Goal: Task Accomplishment & Management: Use online tool/utility

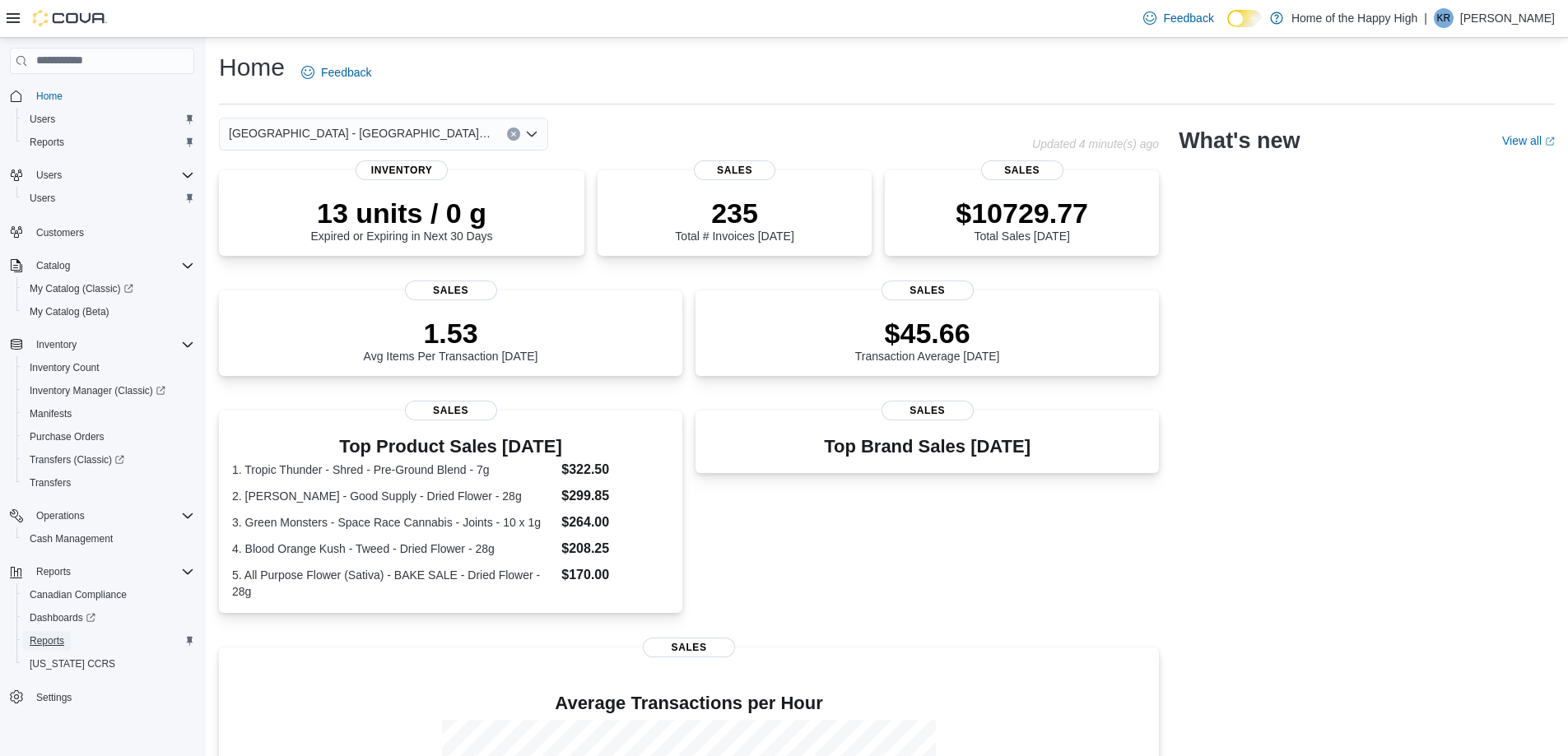
click at [60, 648] on span "Reports" at bounding box center [47, 642] width 35 height 20
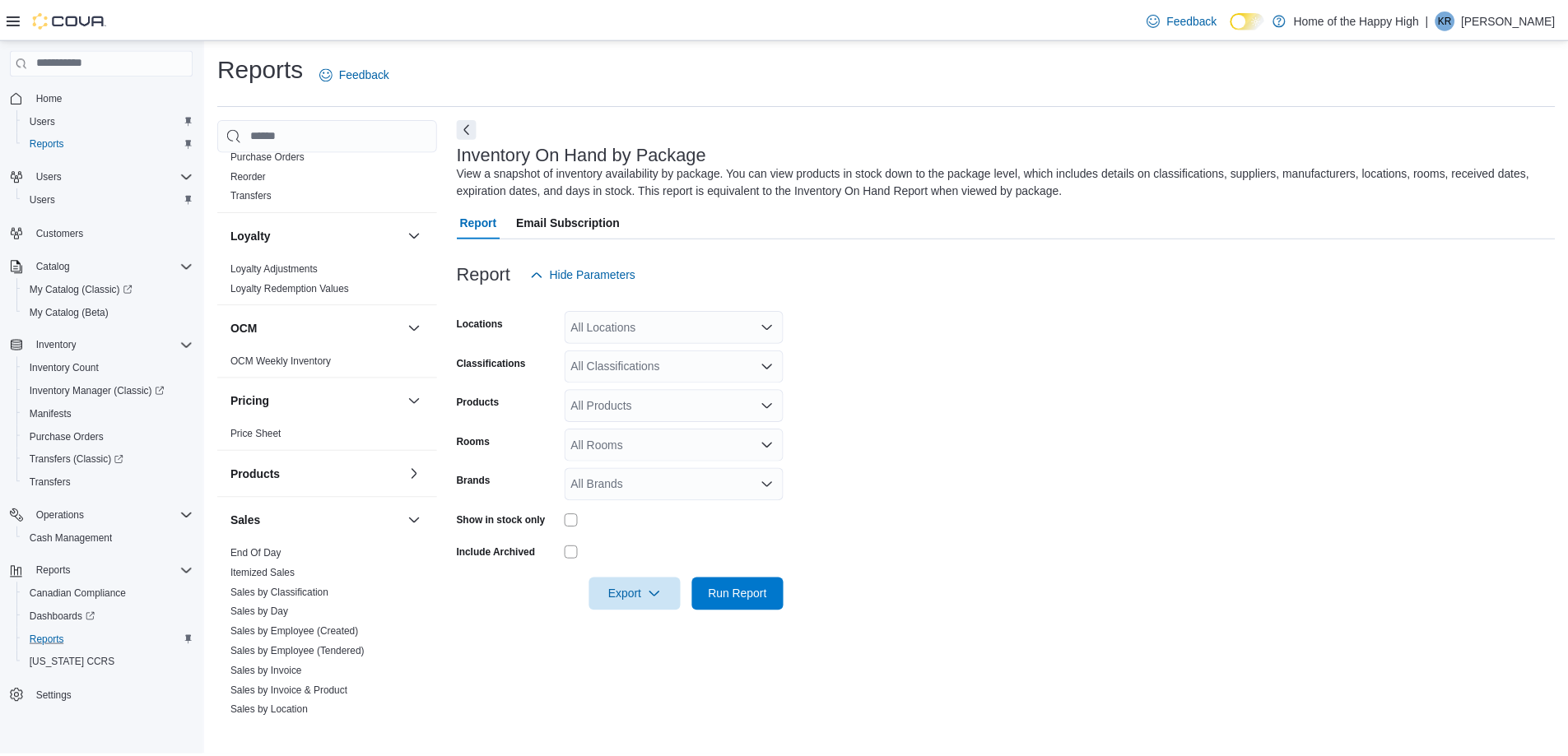
scroll to position [759, 0]
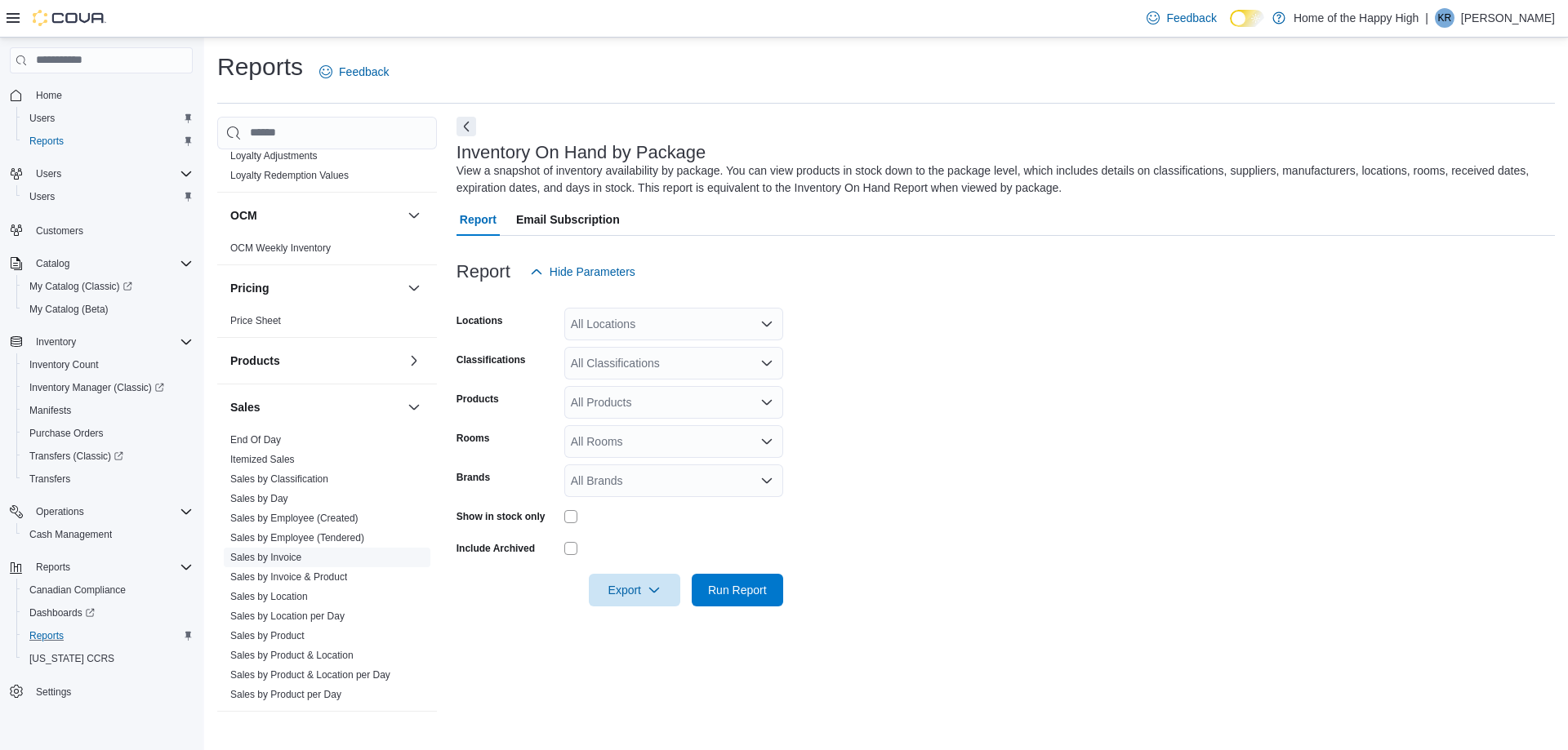
click at [288, 558] on link "Sales by Invoice" at bounding box center [266, 558] width 71 height 12
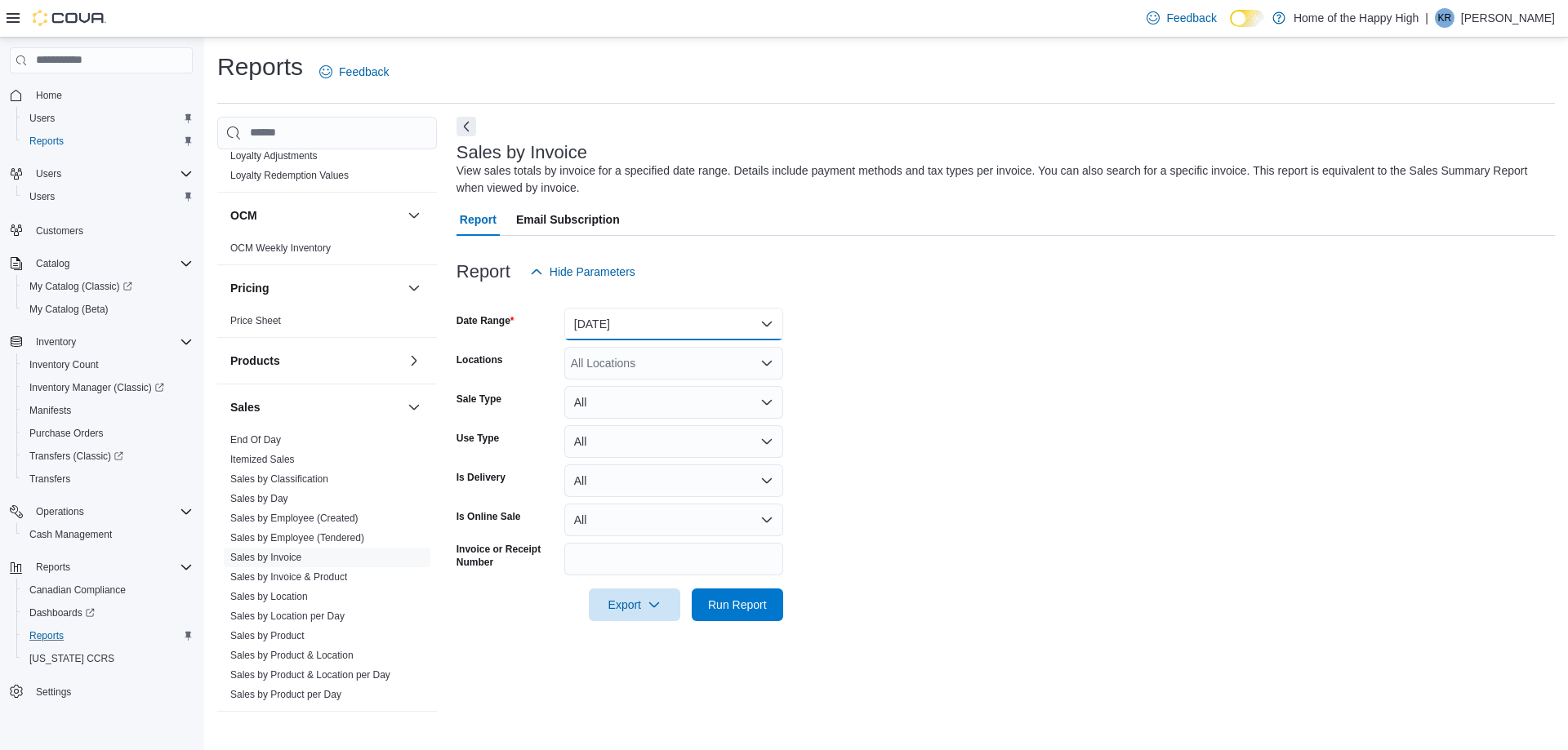
click at [635, 319] on button "Yesterday" at bounding box center [673, 324] width 219 height 33
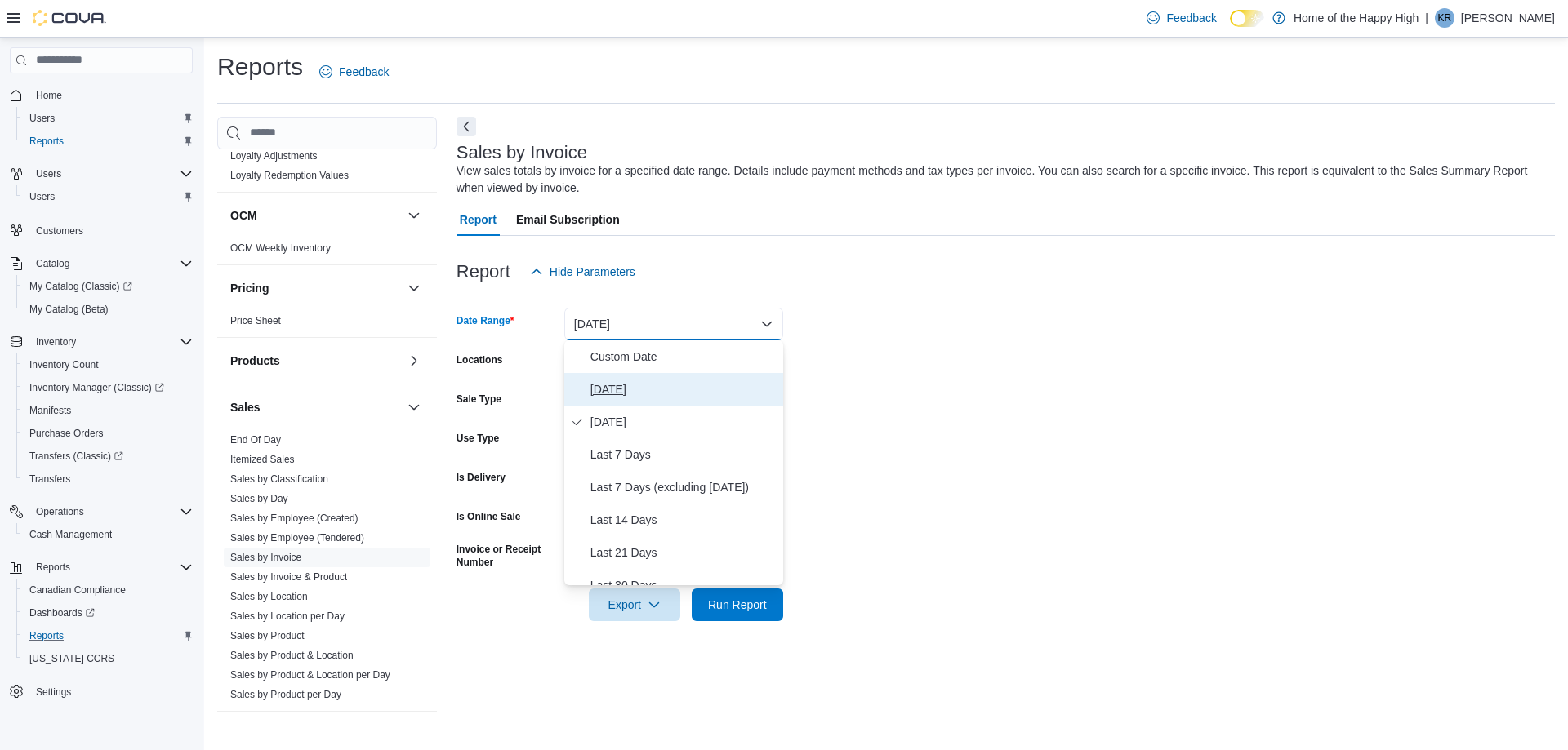
click at [632, 388] on span "Today" at bounding box center [683, 390] width 186 height 20
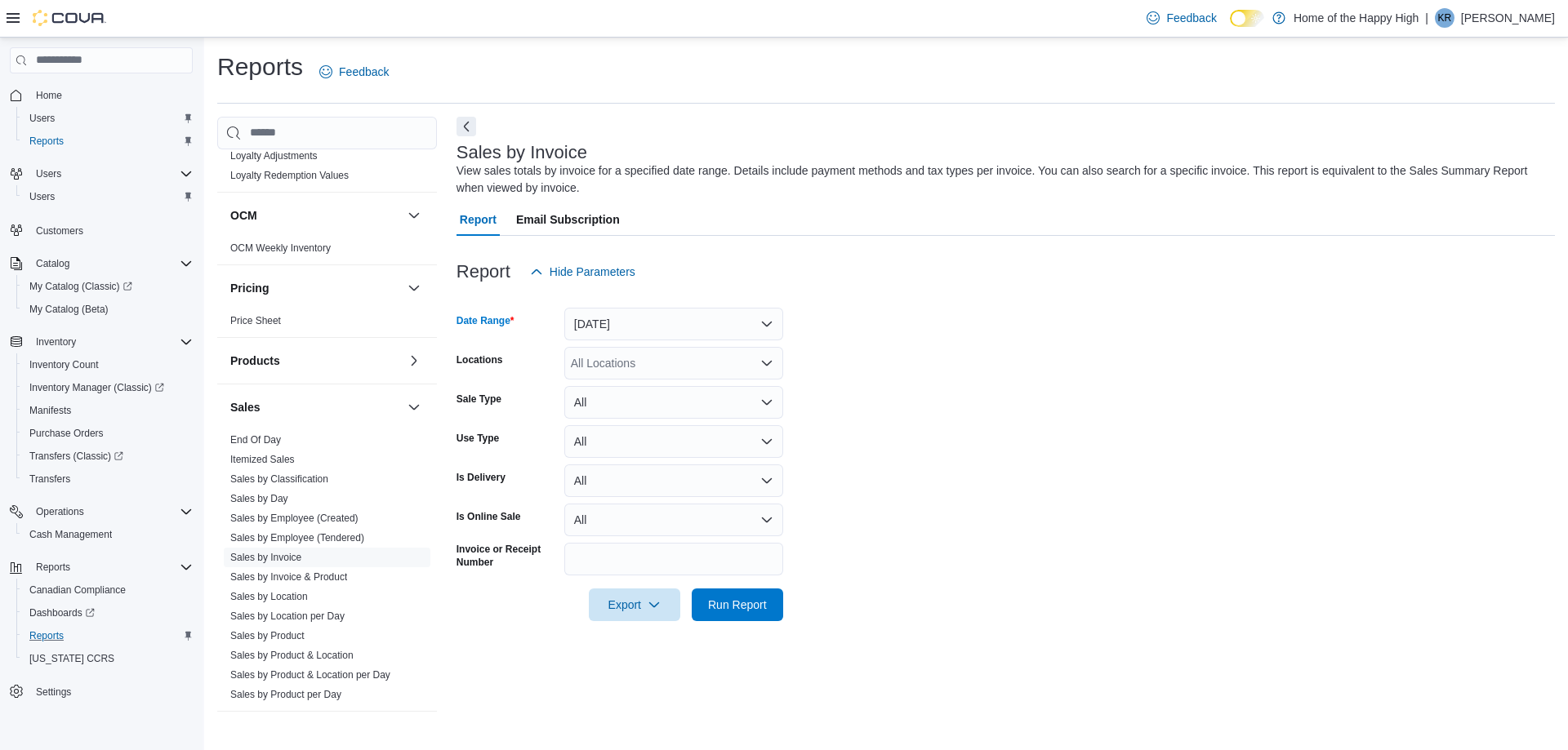
click at [626, 362] on div "All Locations" at bounding box center [673, 363] width 219 height 33
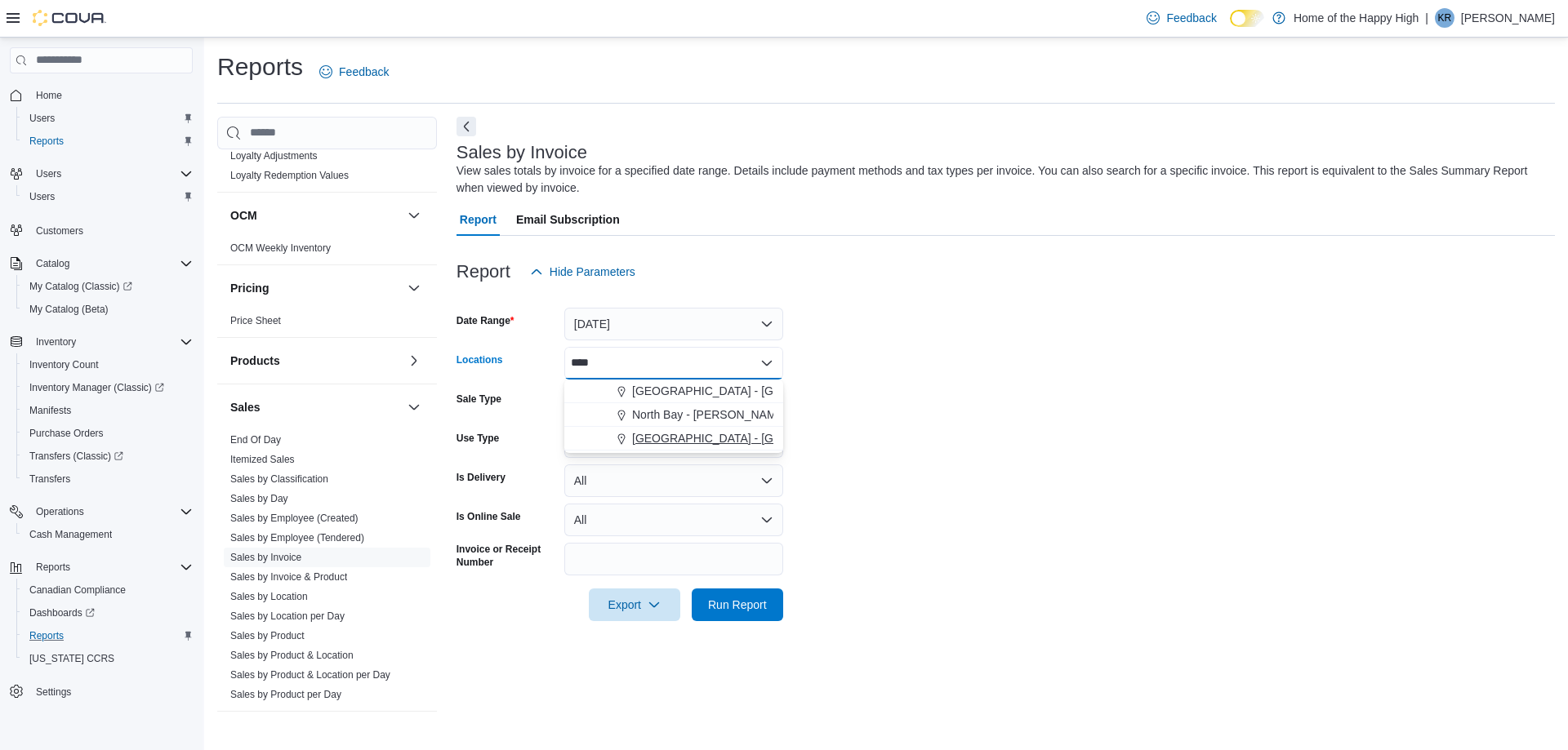
type input "****"
click at [652, 439] on span "North Battleford - Elkadri Plaza - Fire & Flower" at bounding box center [795, 439] width 327 height 16
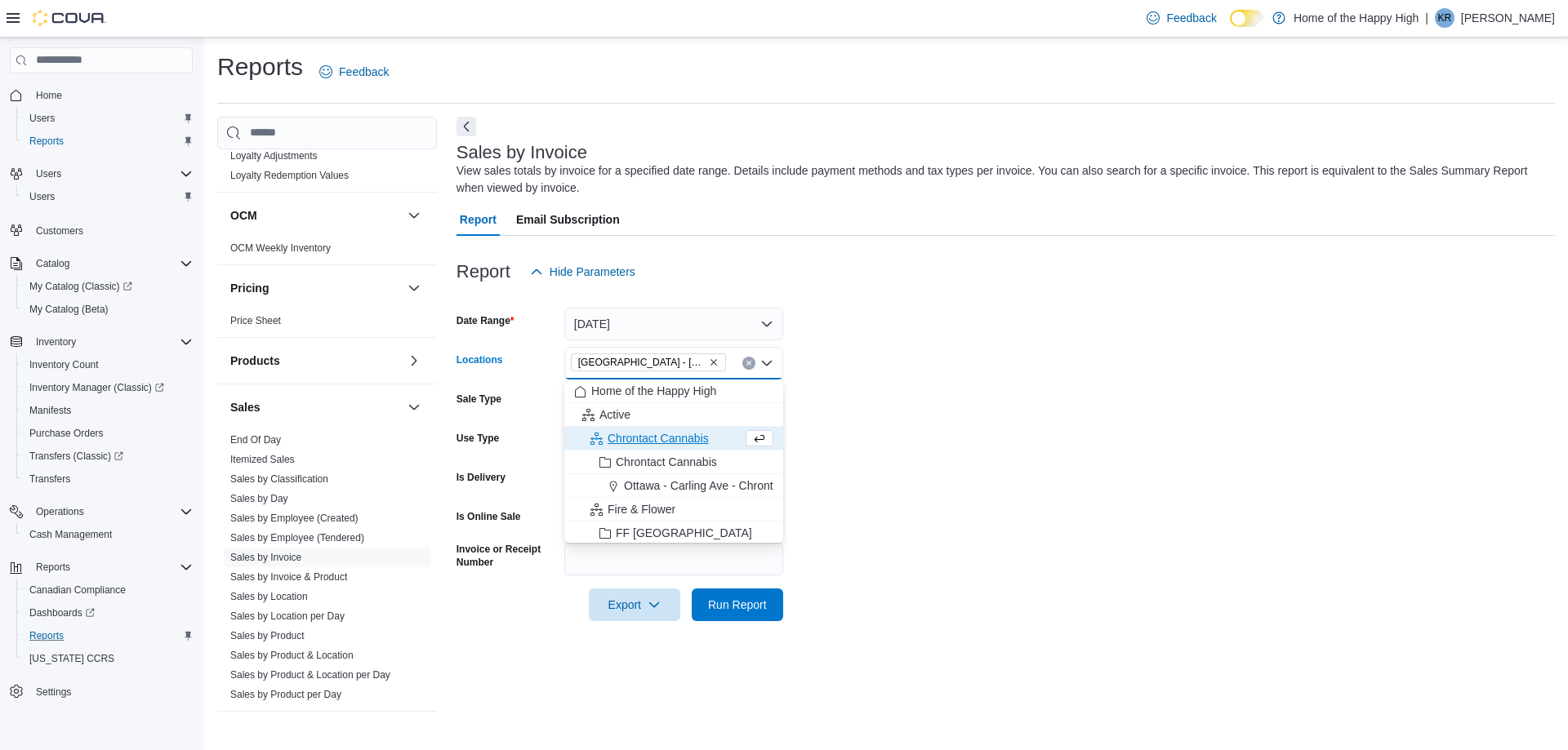
drag, startPoint x: 1001, startPoint y: 502, endPoint x: 833, endPoint y: 558, distance: 177.1
click at [1001, 508] on form "Date Range Today Locations North Battleford - Elkadri Plaza - Fire & Flower Com…" at bounding box center [1006, 454] width 1099 height 333
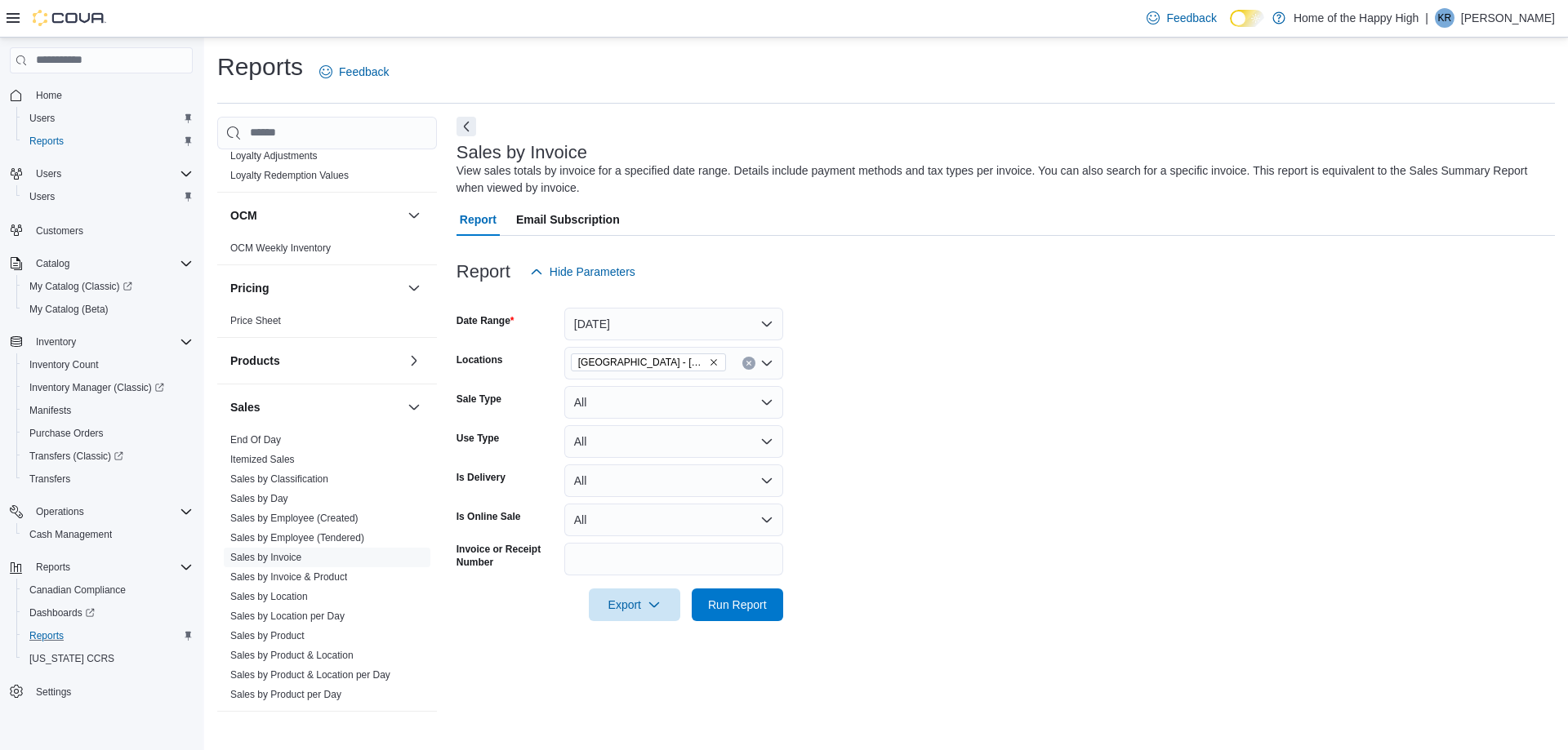
click at [734, 622] on div at bounding box center [1006, 631] width 1099 height 20
click at [735, 607] on span "Run Report" at bounding box center [737, 604] width 59 height 16
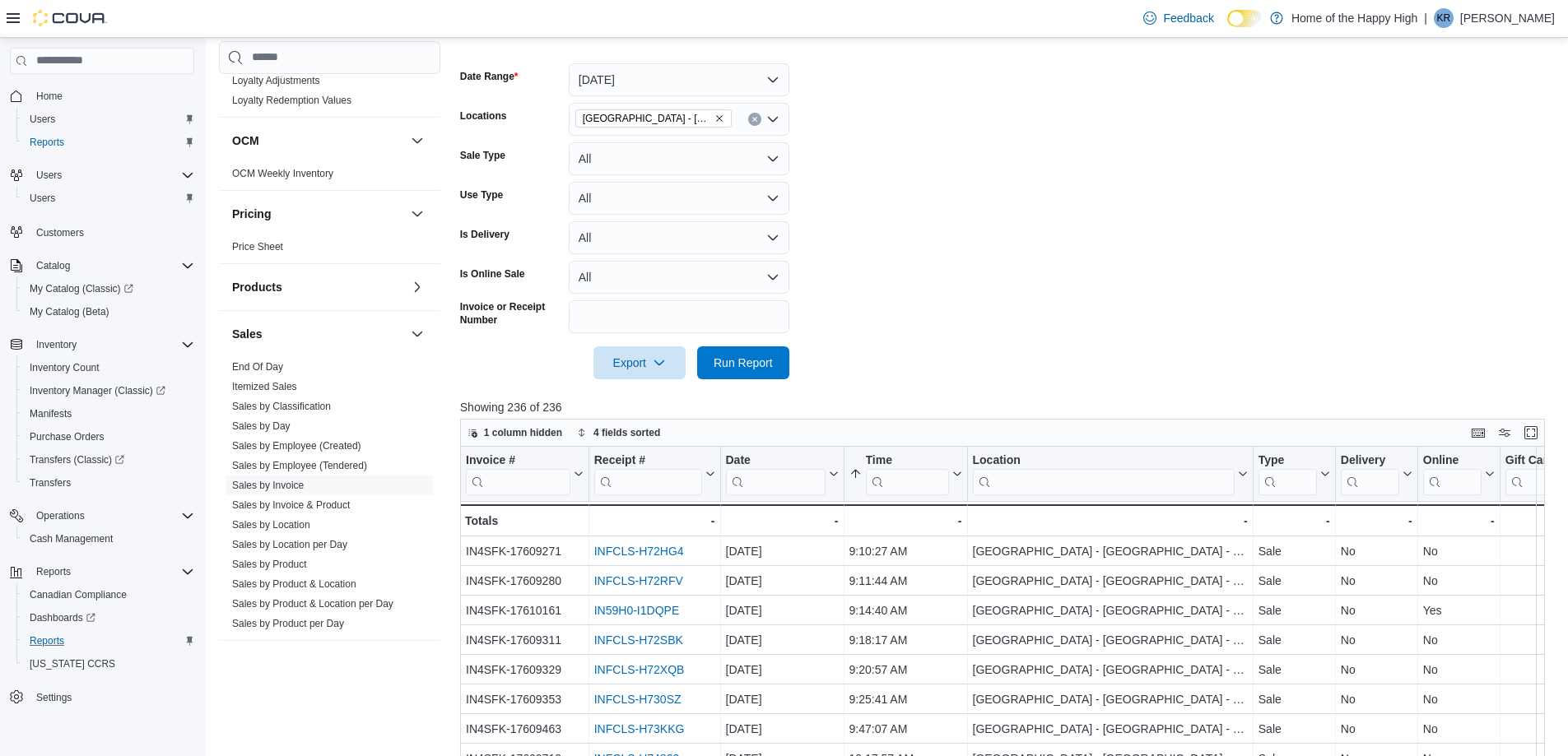
scroll to position [527, 0]
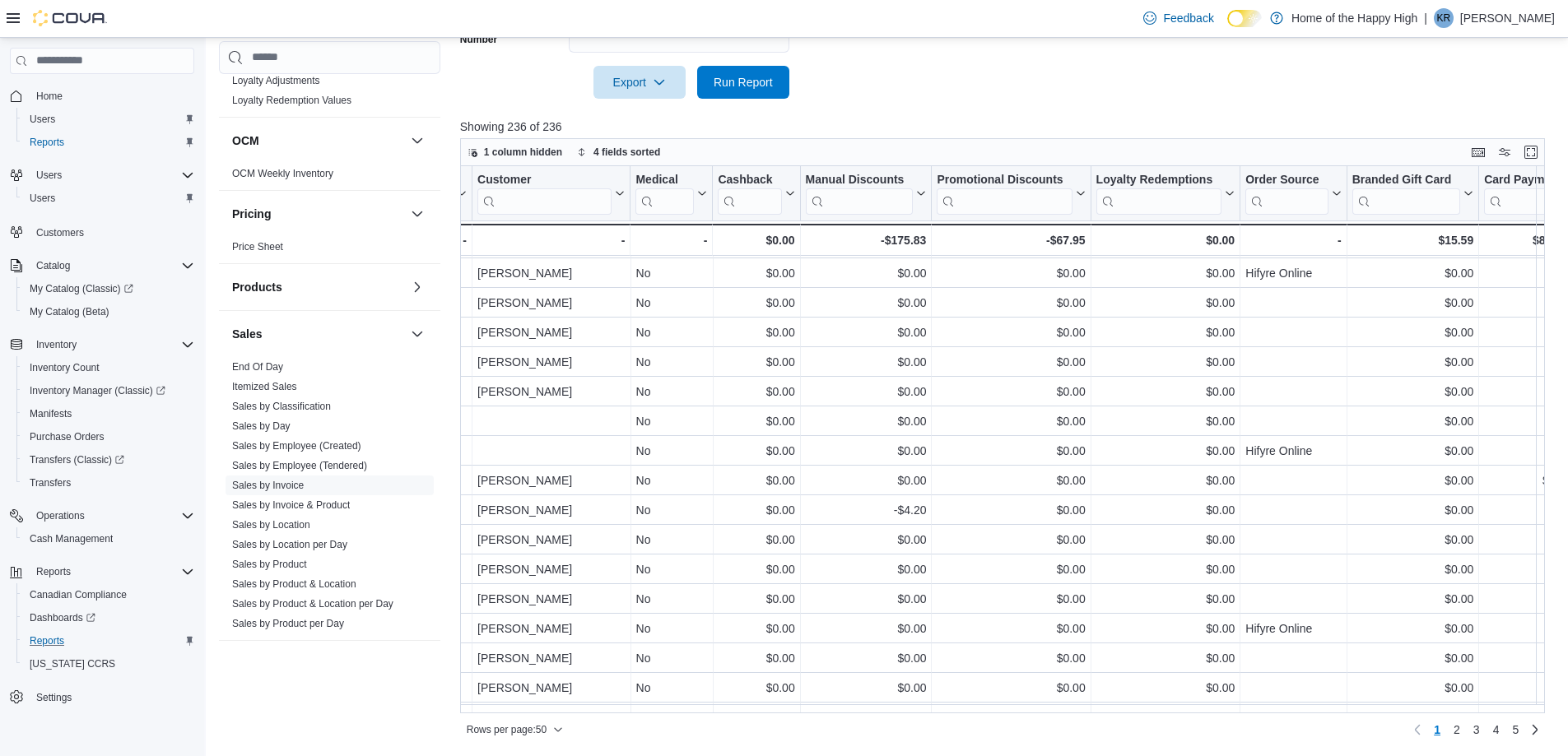
scroll to position [57, 2749]
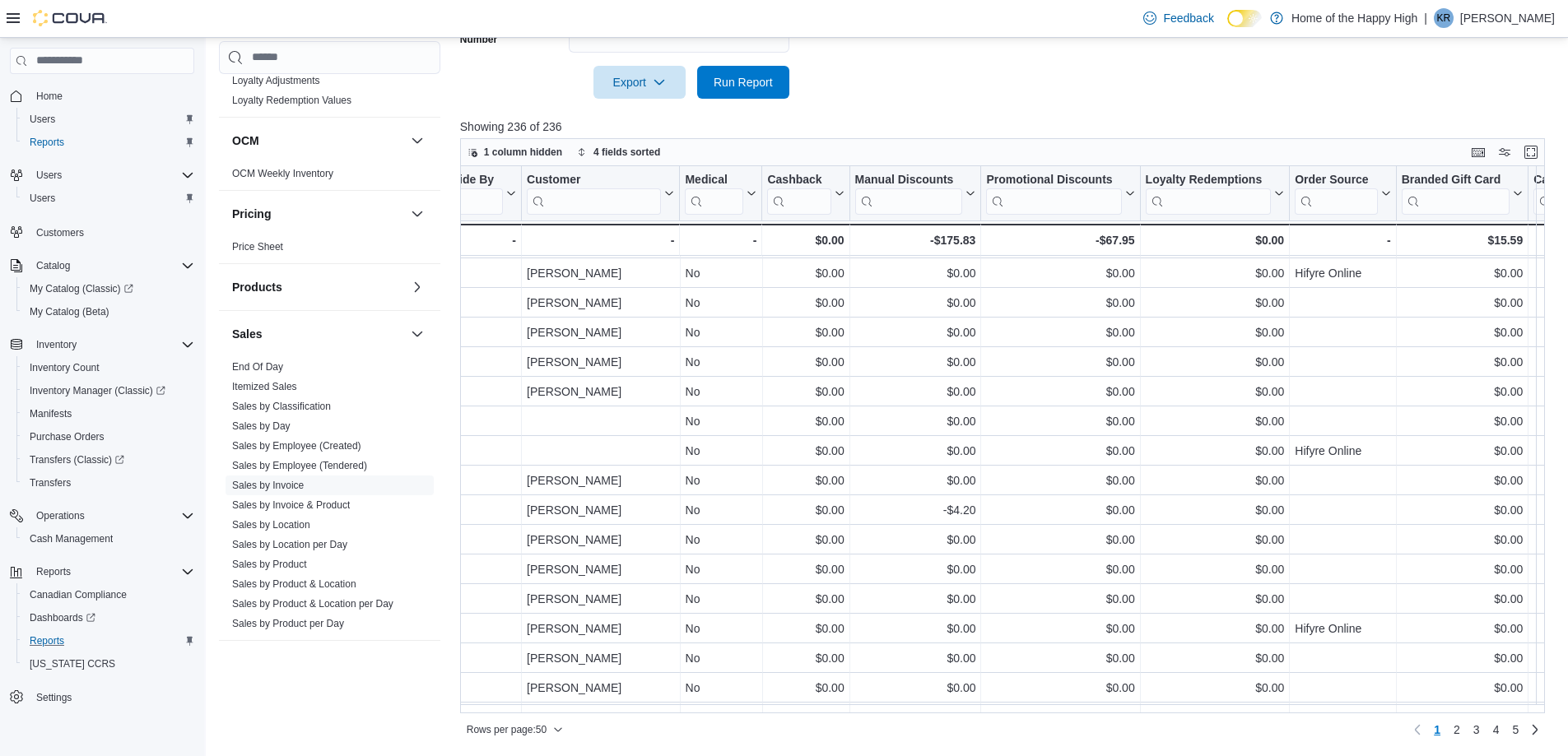
drag, startPoint x: 1195, startPoint y: 715, endPoint x: 1378, endPoint y: 740, distance: 184.7
click at [1378, 740] on div "Rows per page : 50 Page 1 of 5 1 2 3 4 5" at bounding box center [1002, 729] width 1085 height 29
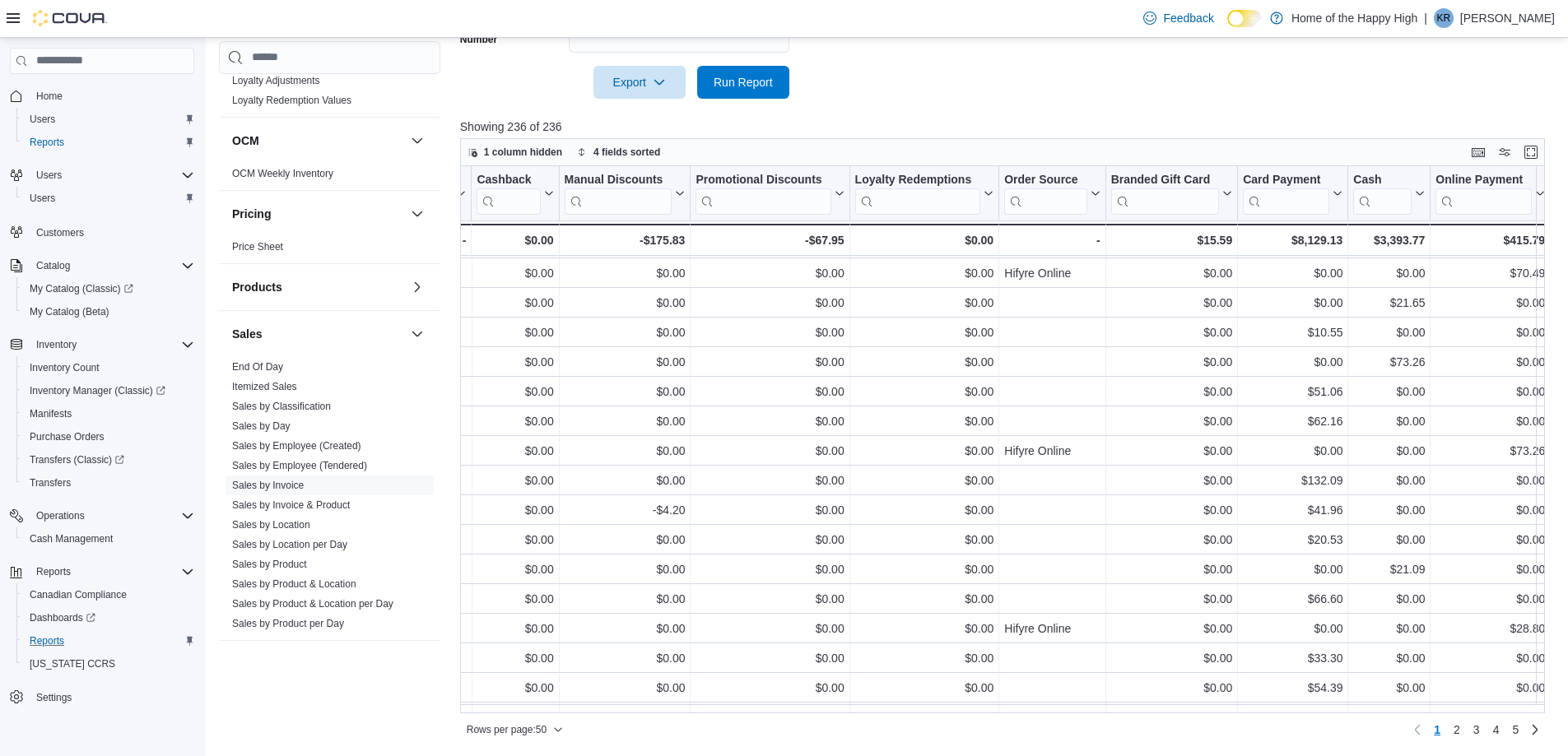
scroll to position [57, 3153]
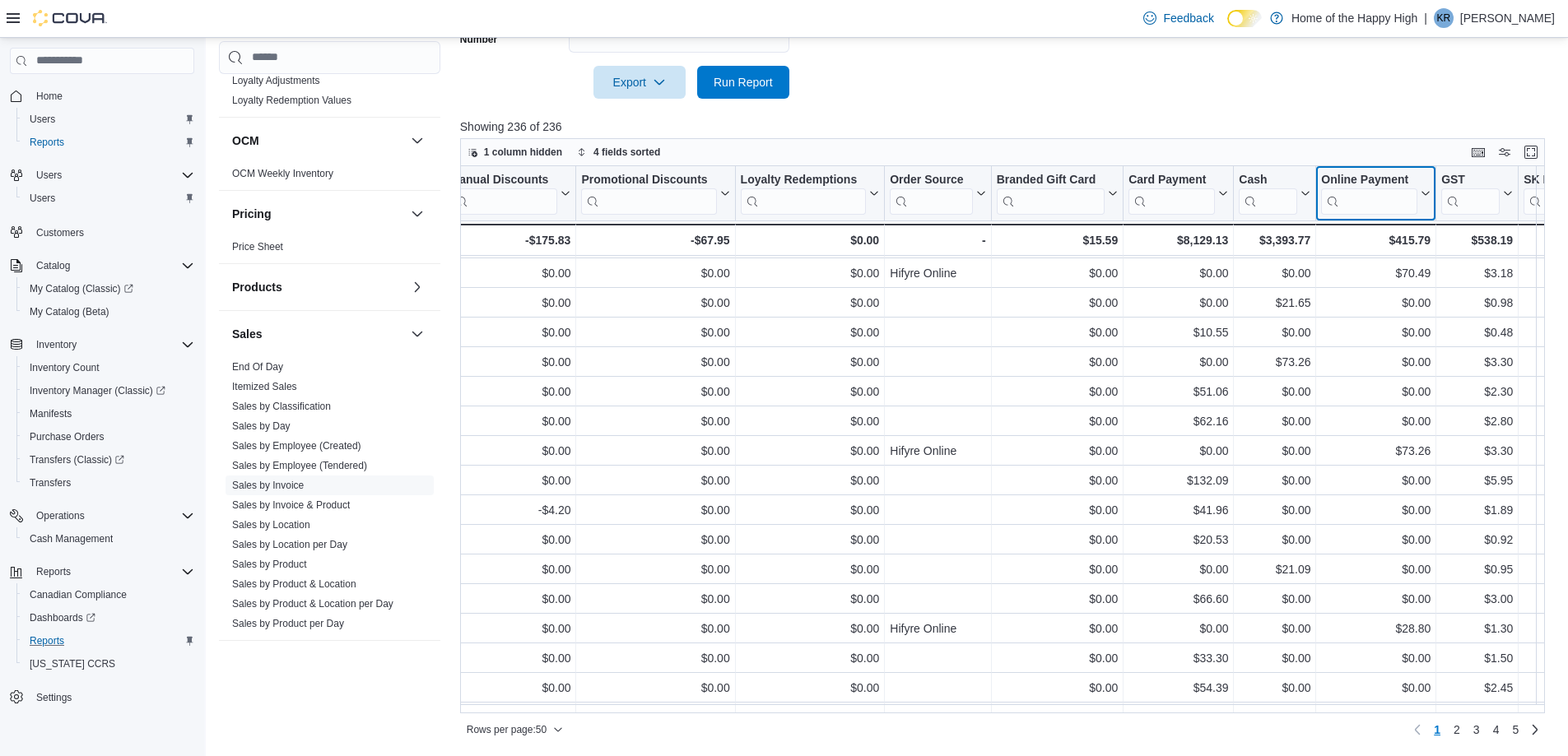
click at [1356, 193] on input "search" at bounding box center [1368, 201] width 96 height 27
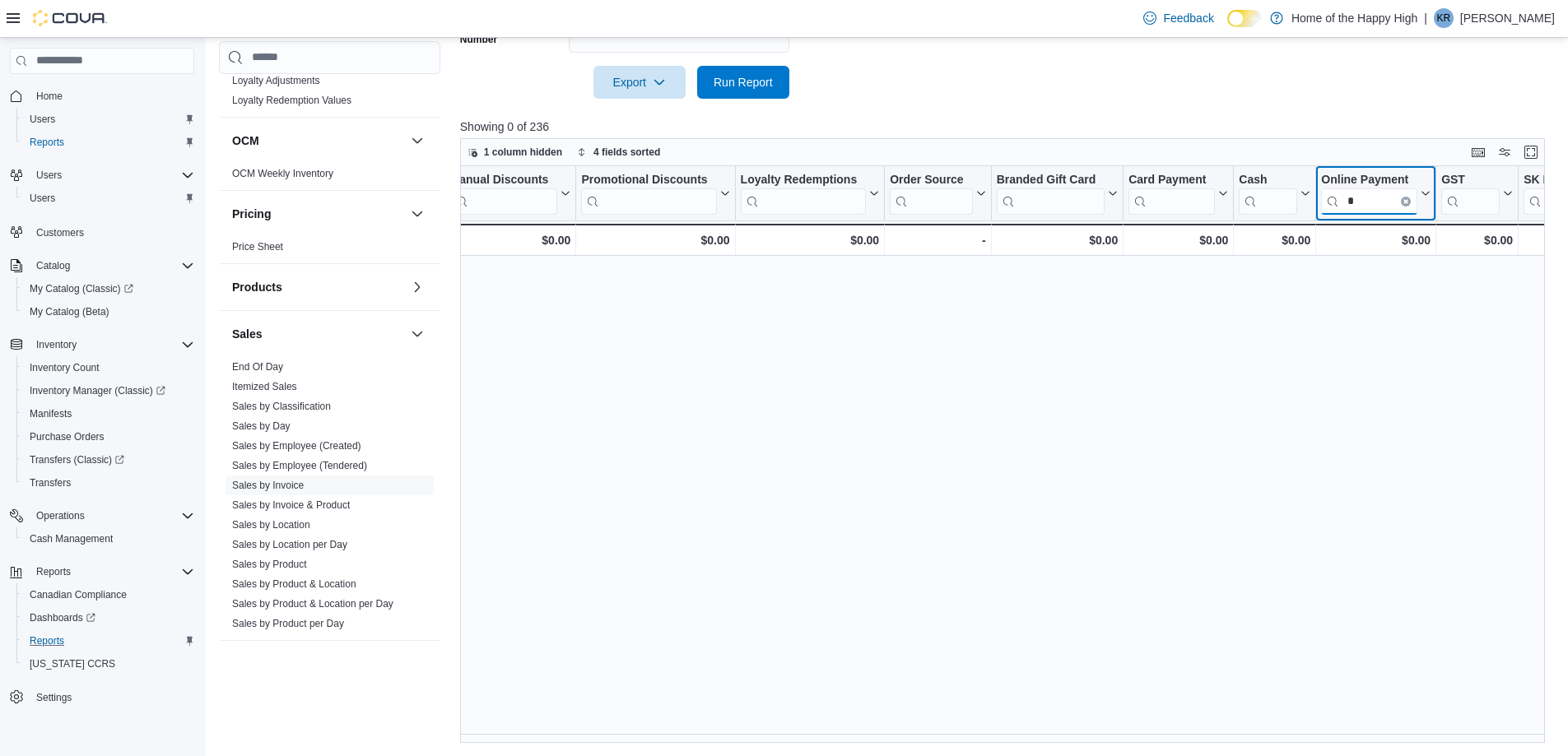
scroll to position [0, 3153]
click at [1360, 208] on input "******" at bounding box center [1368, 201] width 96 height 27
click at [1356, 197] on input "******" at bounding box center [1368, 201] width 96 height 27
click at [1373, 199] on input "*****" at bounding box center [1368, 201] width 96 height 27
type input "*****"
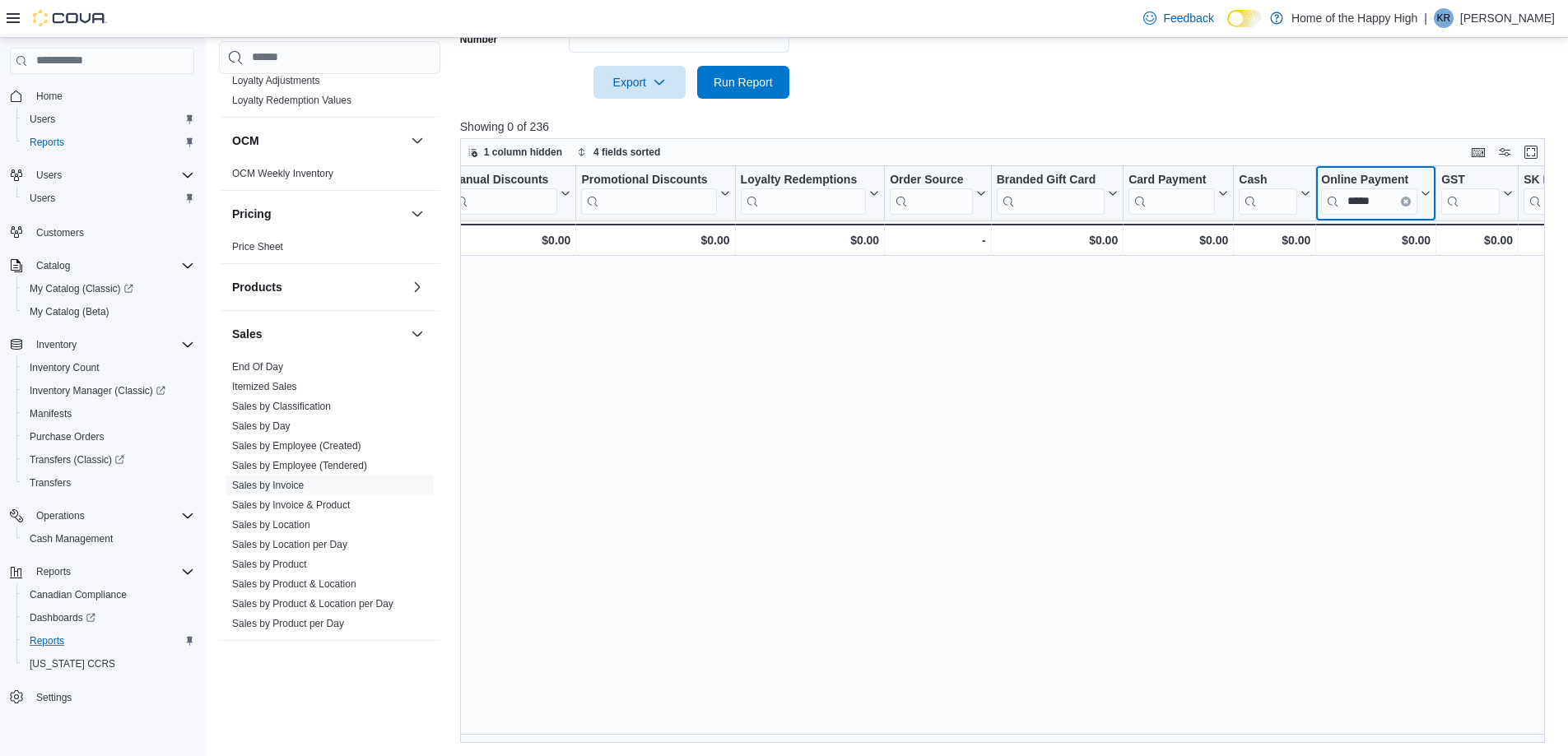
click at [1401, 200] on button "Clear input" at bounding box center [1406, 201] width 10 height 10
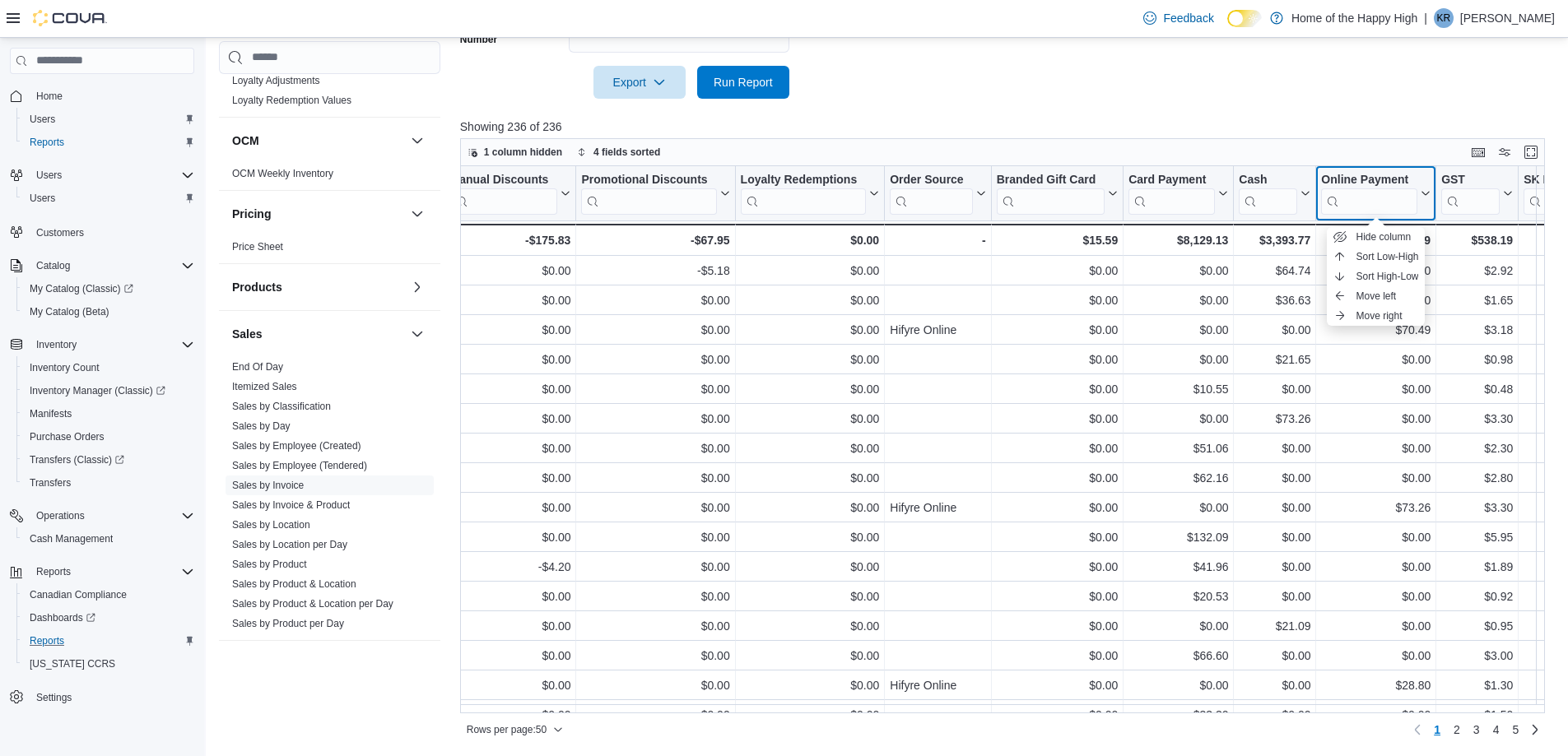
click at [1423, 194] on icon at bounding box center [1424, 193] width 13 height 10
click at [1426, 196] on icon at bounding box center [1424, 193] width 13 height 10
click at [1399, 279] on span "Sort High-Low" at bounding box center [1388, 276] width 62 height 13
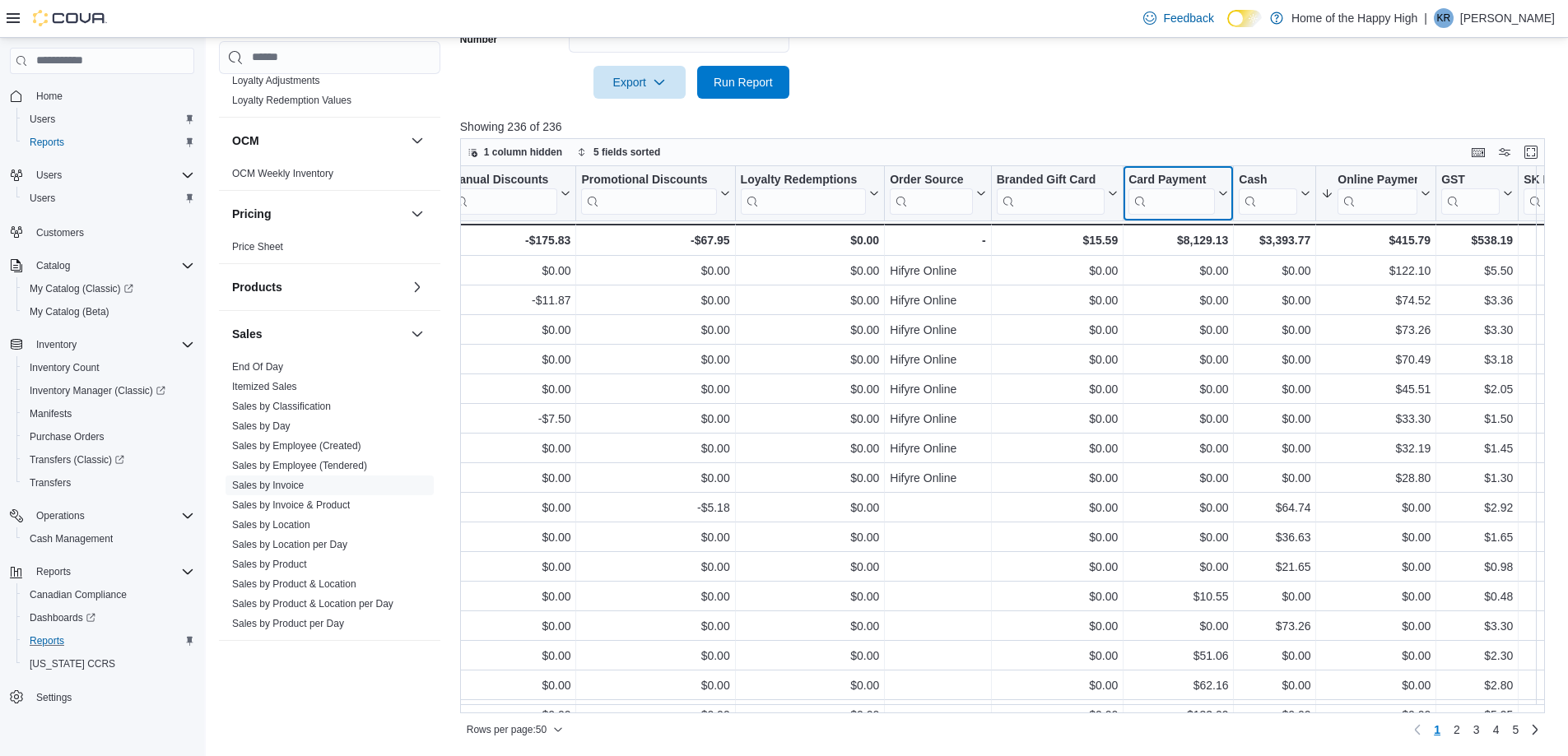
click at [1214, 176] on div "Card Payment" at bounding box center [1172, 180] width 86 height 16
click at [1198, 272] on span "Sort High-Low" at bounding box center [1190, 276] width 62 height 13
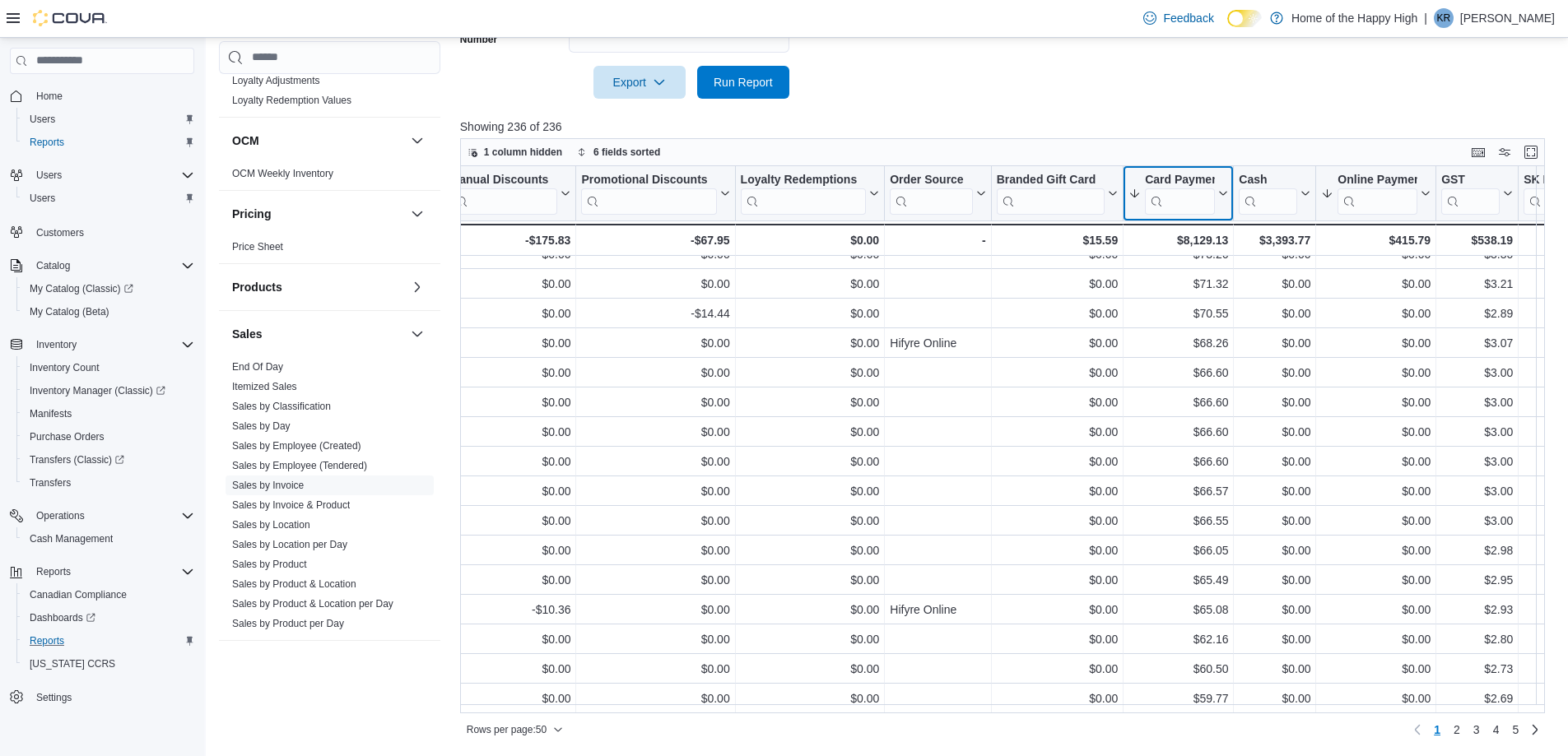
scroll to position [1032, 3153]
click at [1487, 729] on link "3" at bounding box center [1477, 729] width 20 height 27
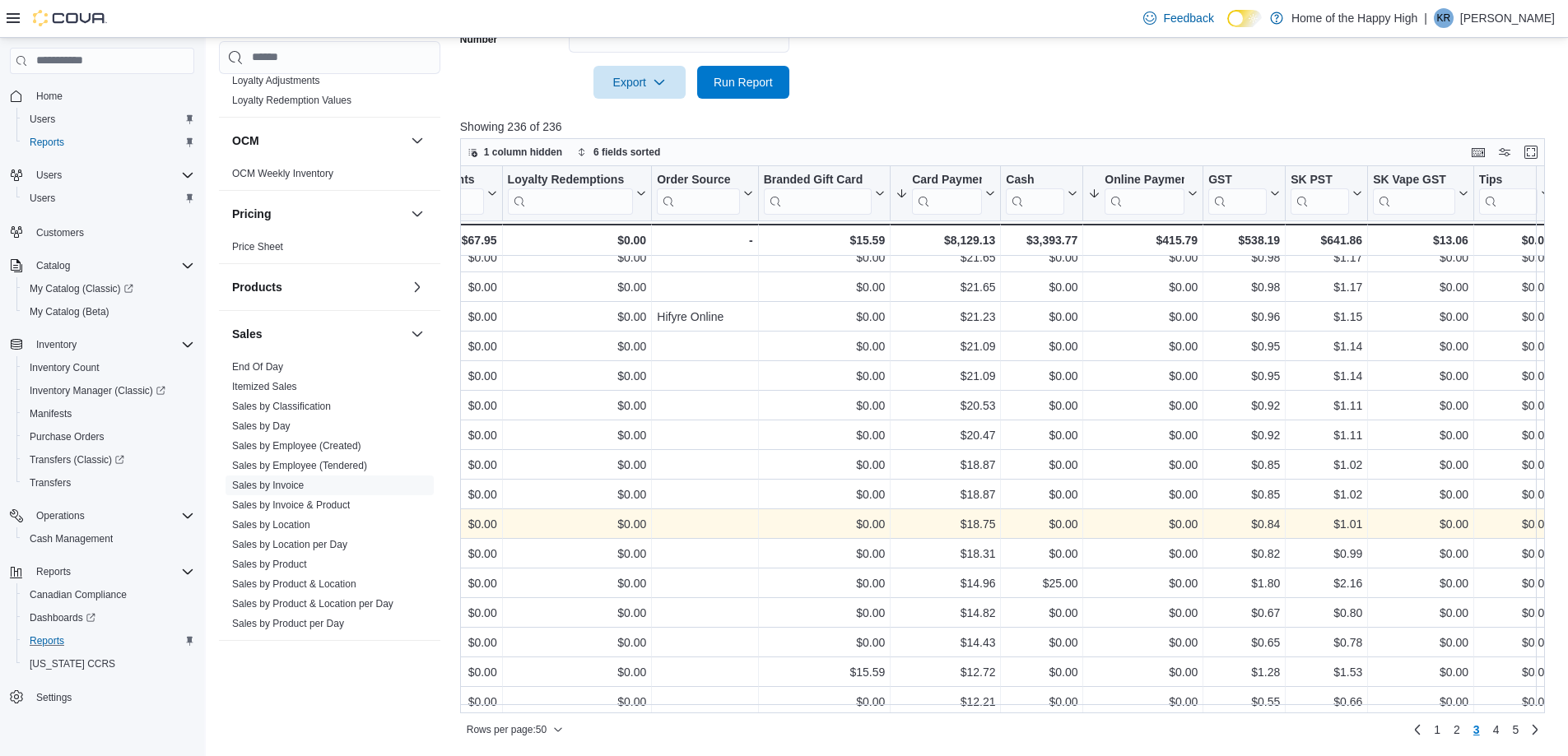
scroll to position [703, 3395]
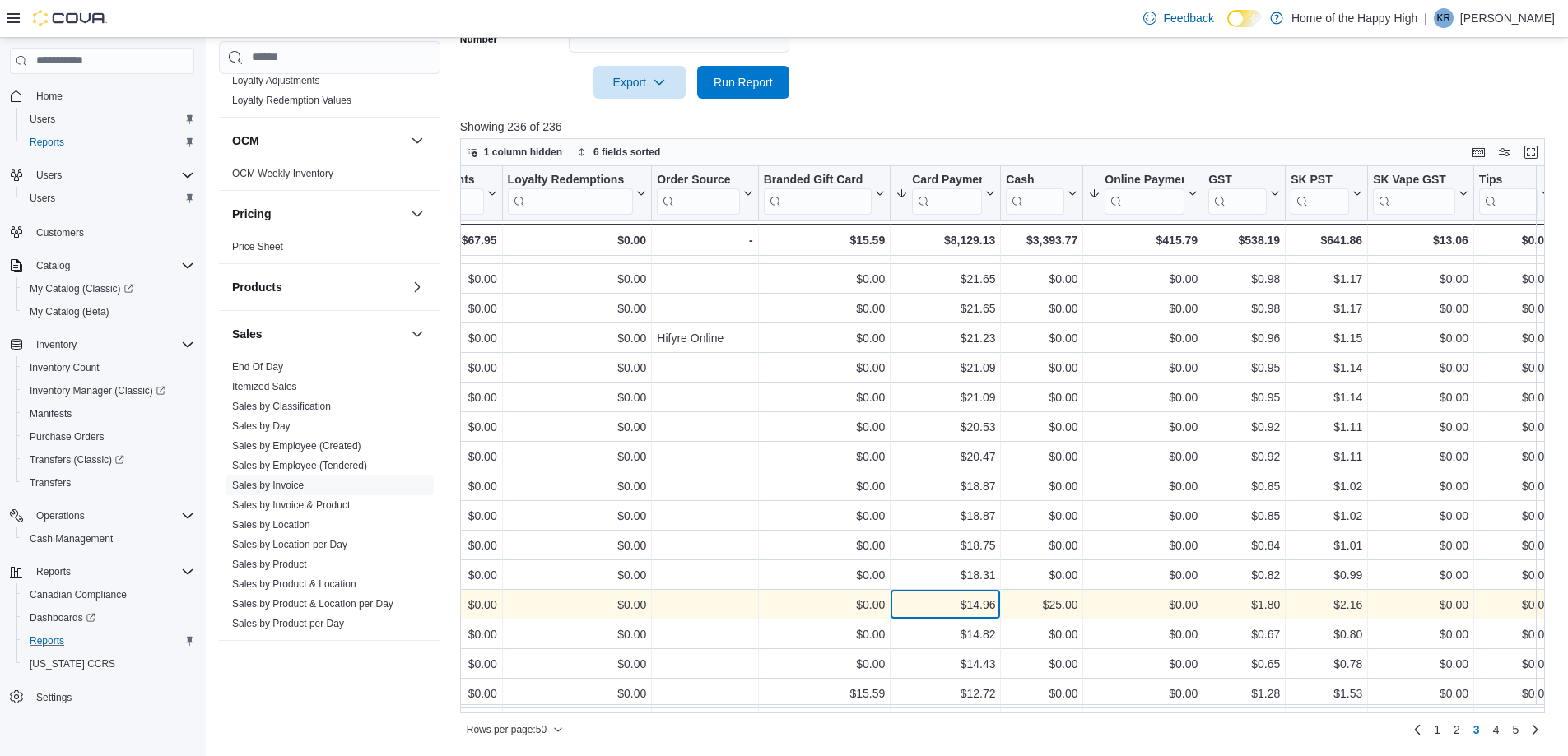
click at [988, 604] on div "$14.96 - Card Payment, column 31, row 136" at bounding box center [946, 605] width 111 height 29
click at [939, 594] on div "$14.96 - Card Payment, column 31, row 136" at bounding box center [946, 605] width 111 height 29
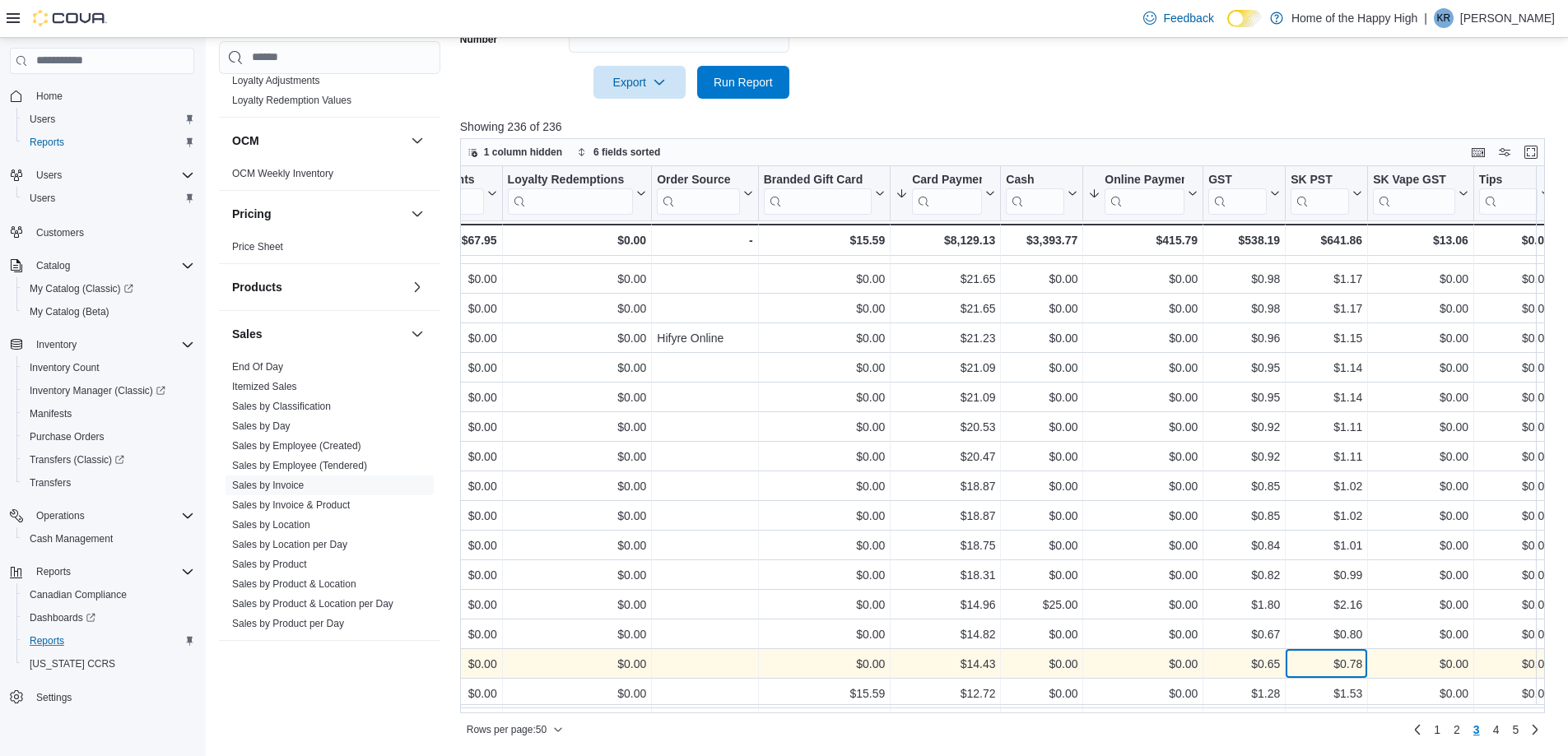
click at [1333, 666] on div "$0.78" at bounding box center [1326, 664] width 71 height 20
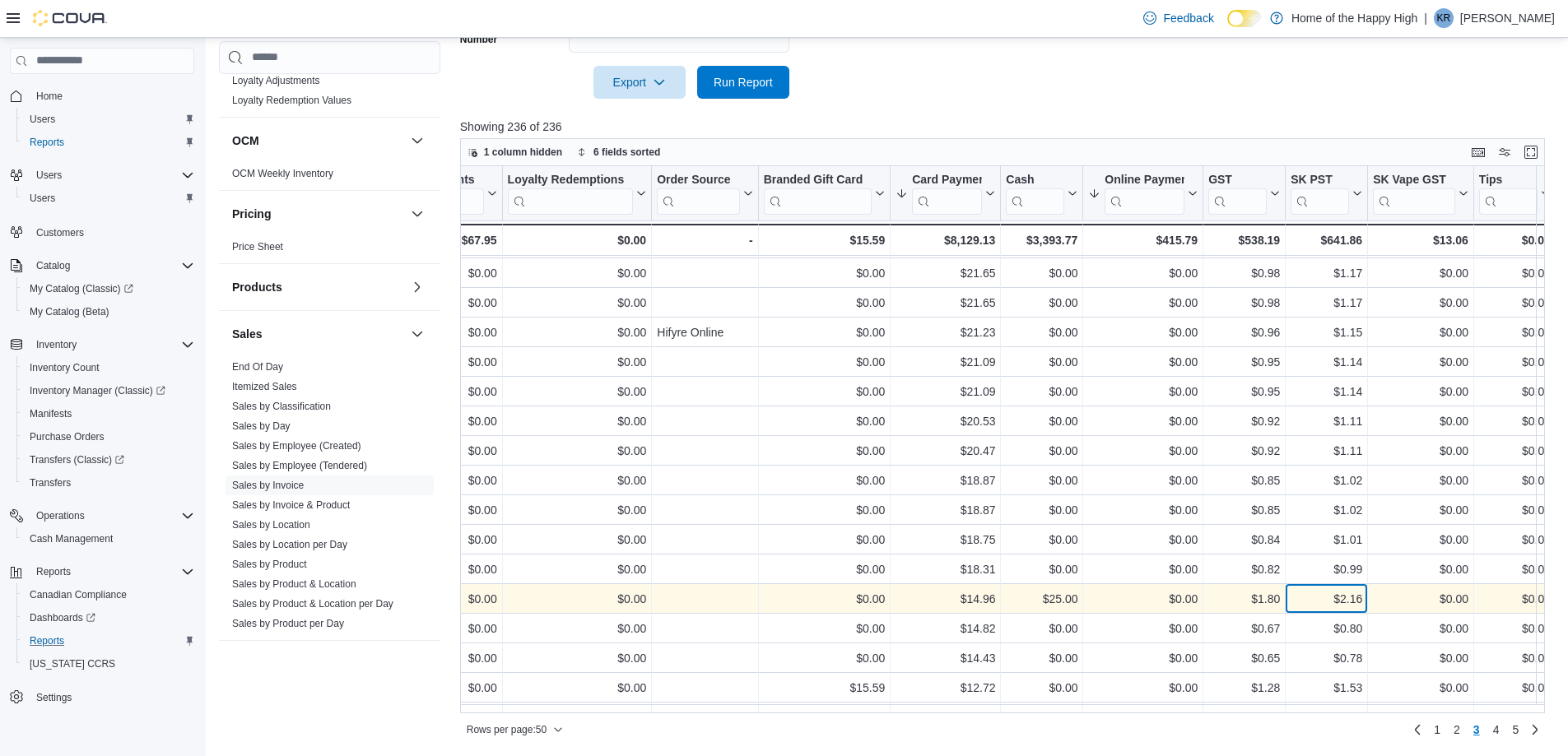
click at [1332, 609] on div "$2.16" at bounding box center [1326, 599] width 71 height 20
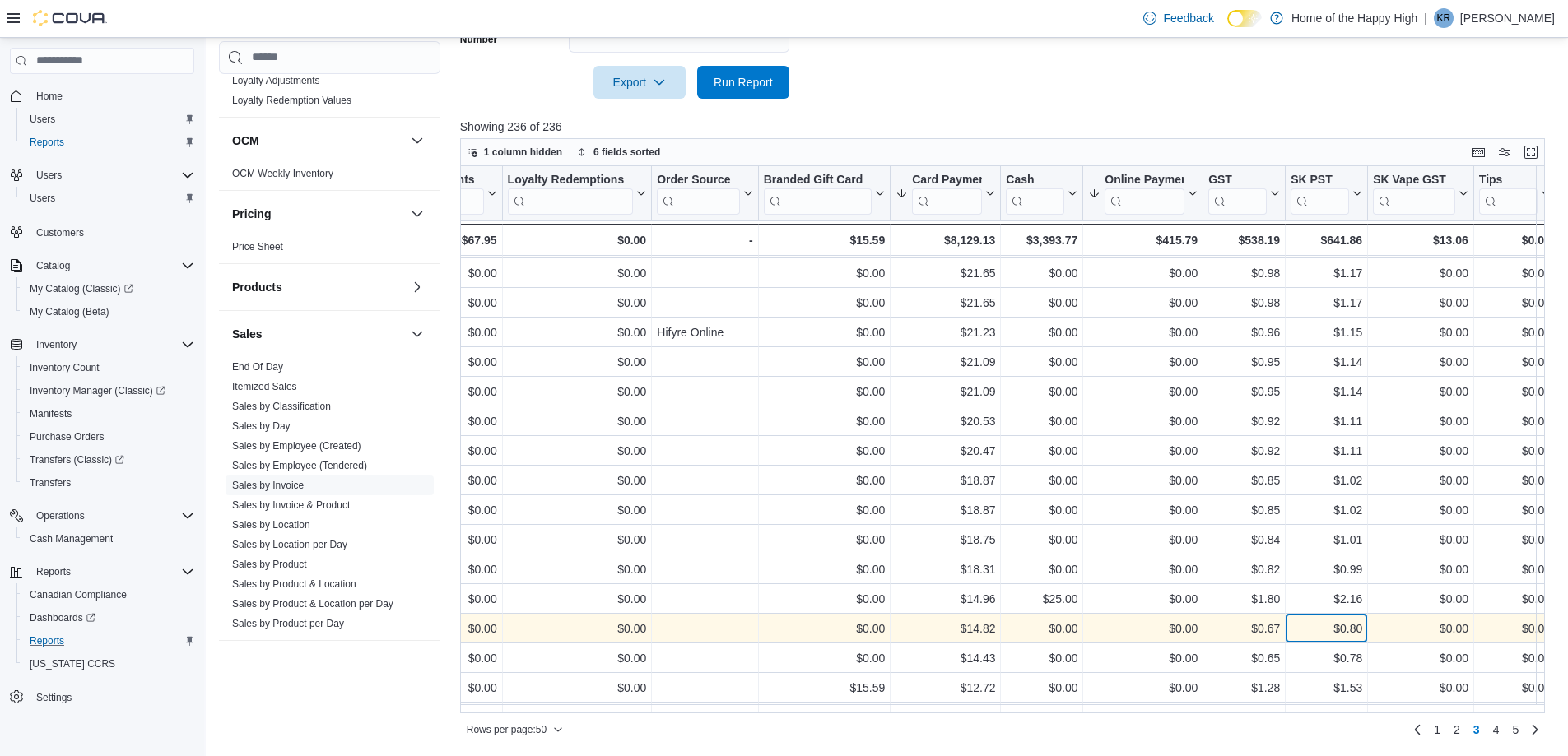
click at [1332, 642] on div "$0.80 - SK PST, column 35, row 137" at bounding box center [1327, 629] width 82 height 29
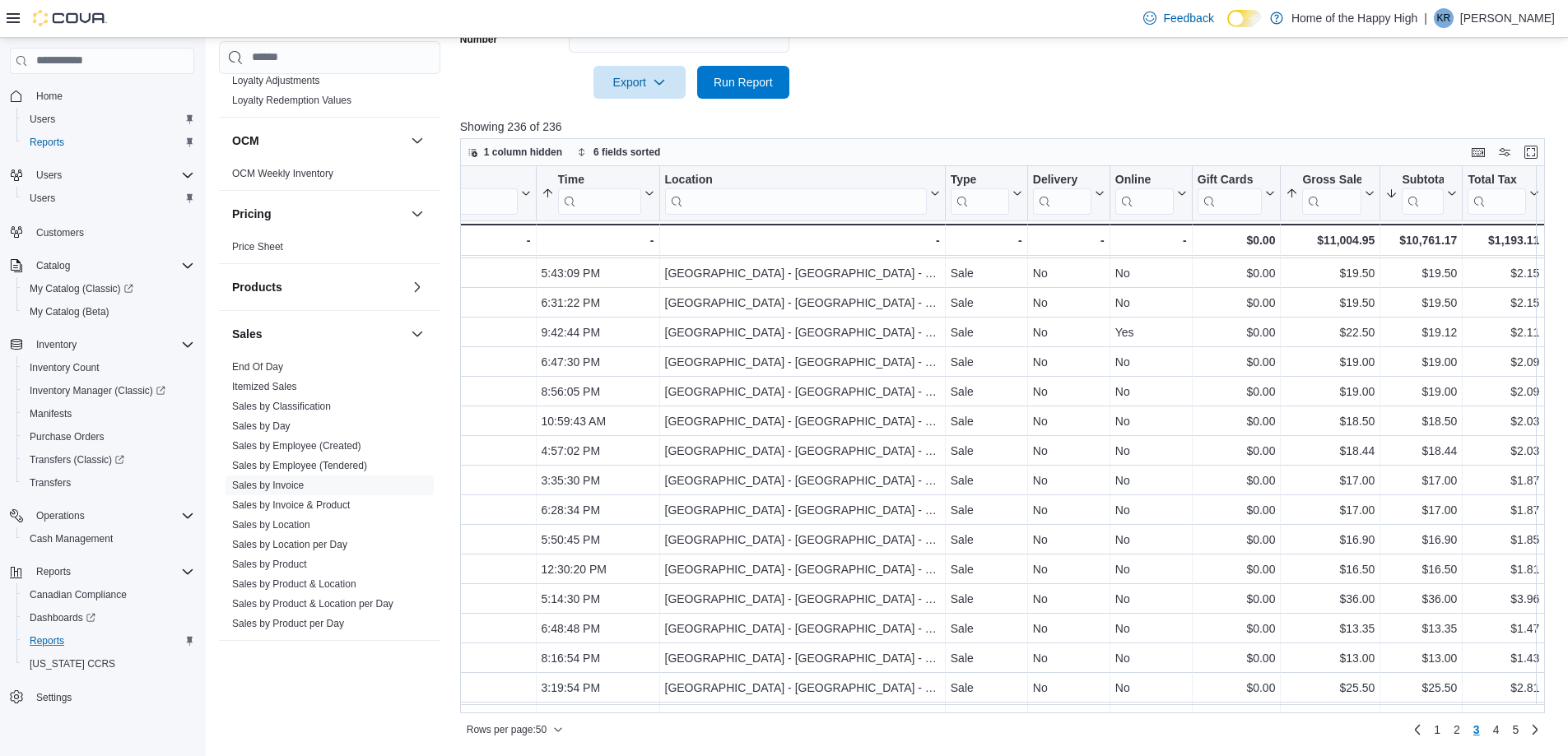
scroll to position [708, 349]
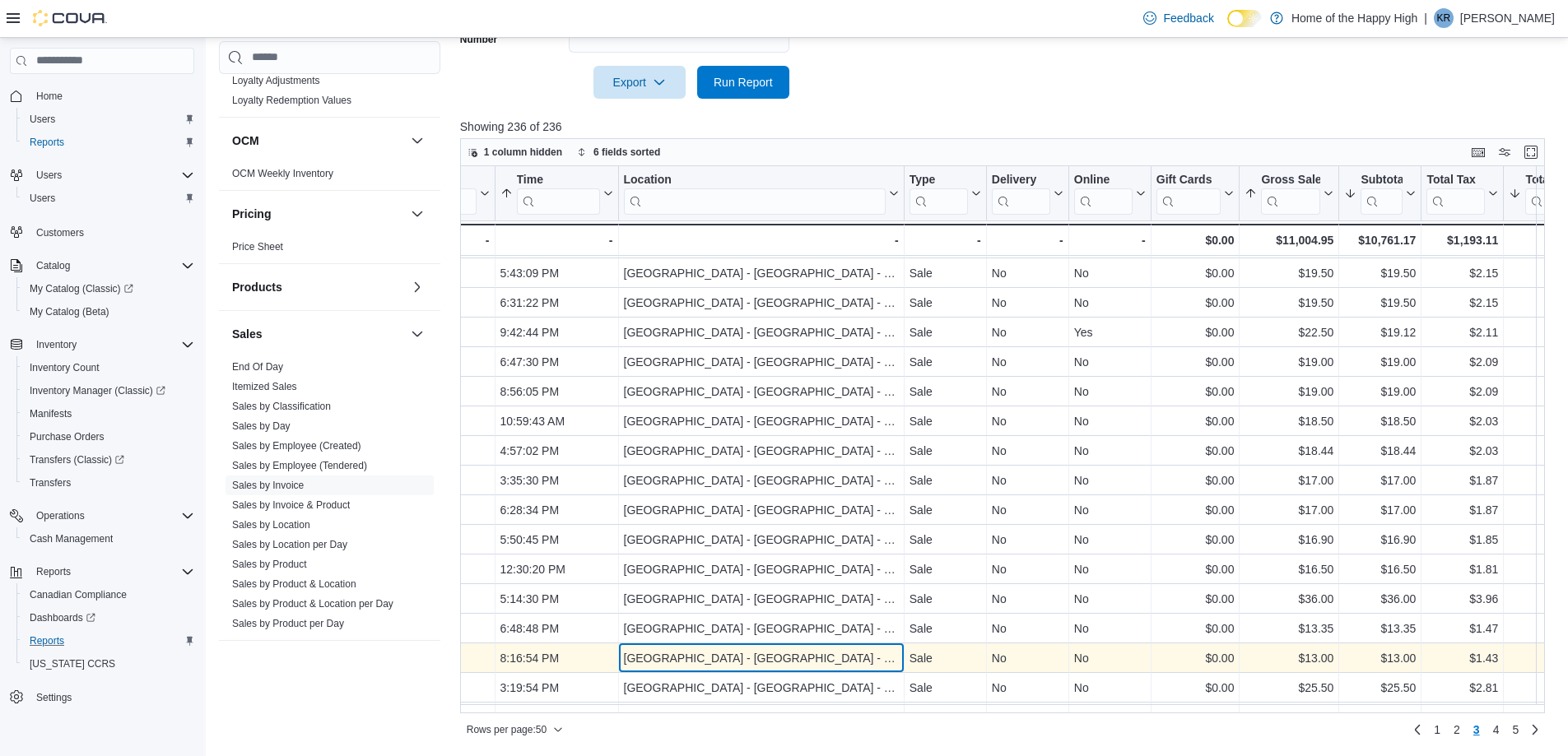
click at [698, 658] on div "North Battleford - Elkadri Plaza - Fire & Flower" at bounding box center [761, 659] width 275 height 20
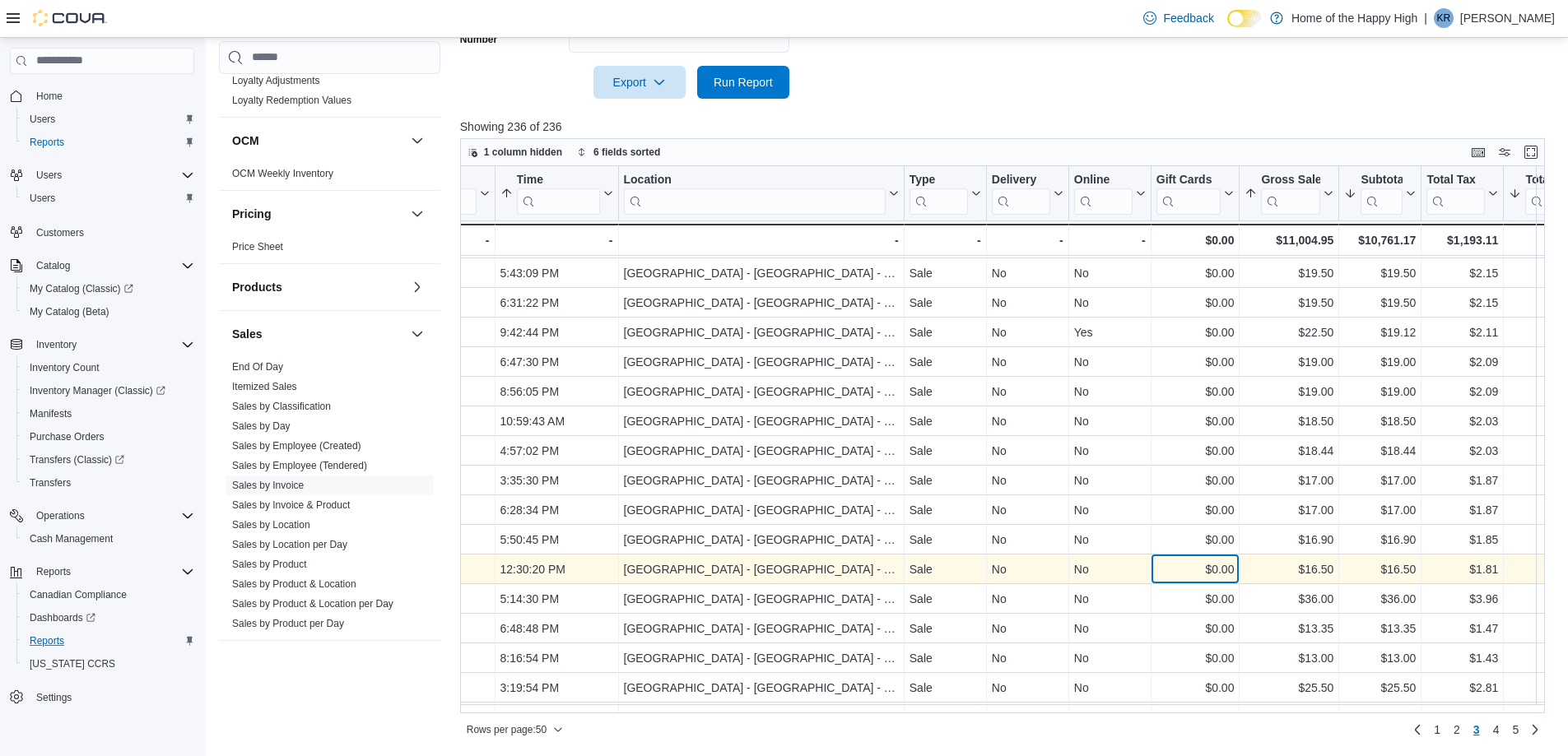
click at [1197, 560] on div "$0.00" at bounding box center [1195, 570] width 78 height 20
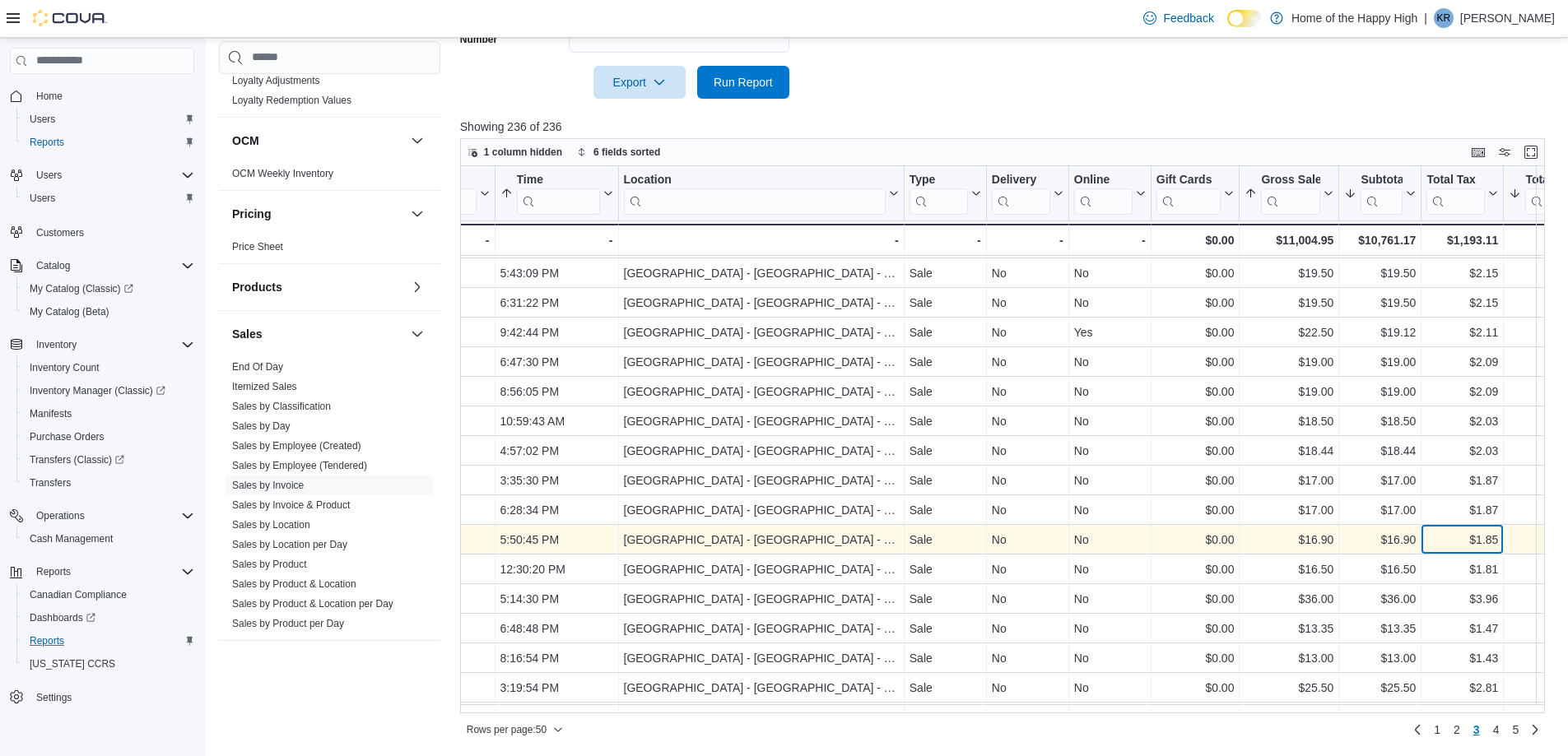
click at [1428, 544] on div "$1.85" at bounding box center [1462, 540] width 71 height 20
click at [1393, 538] on div "$16.90" at bounding box center [1380, 540] width 71 height 20
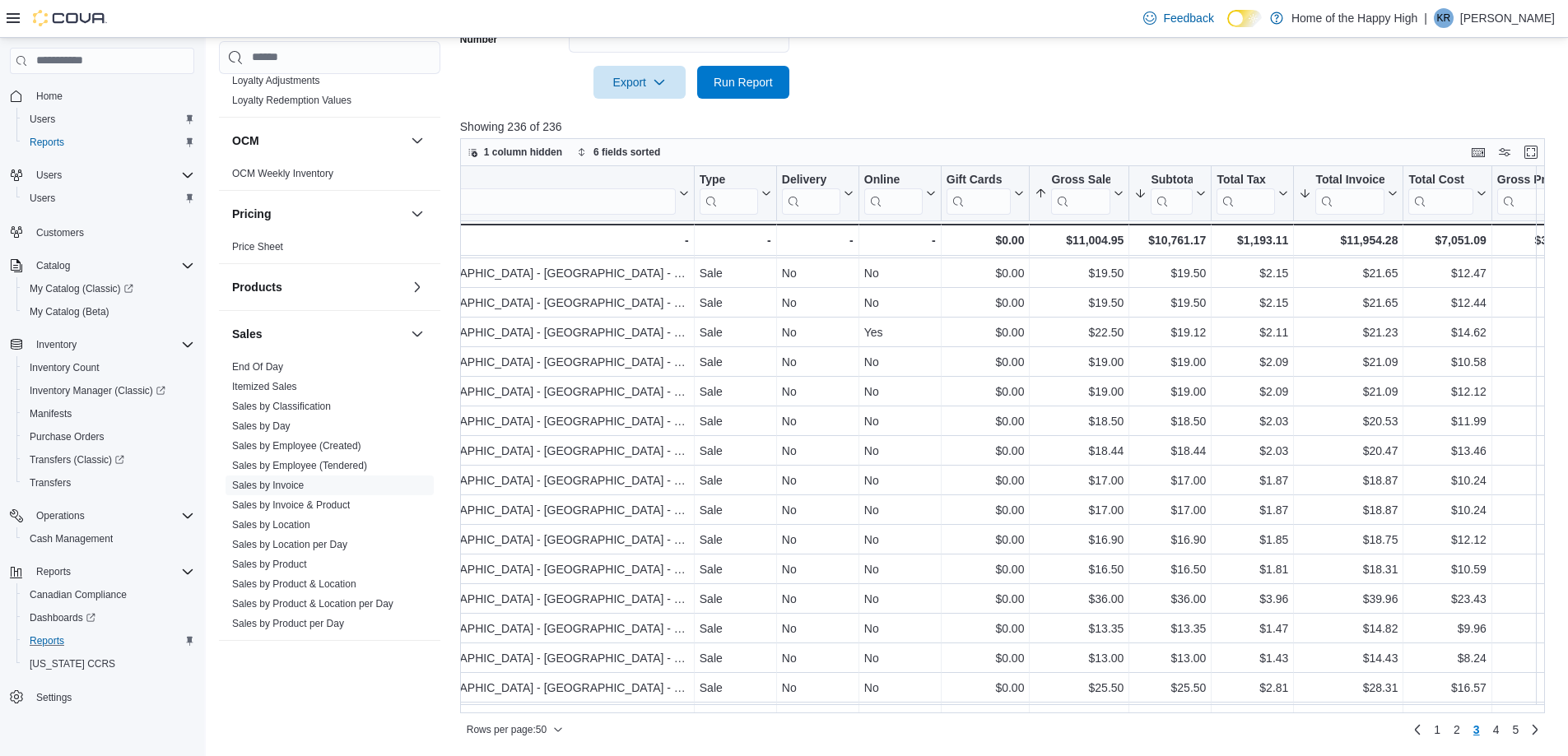
scroll to position [708, 507]
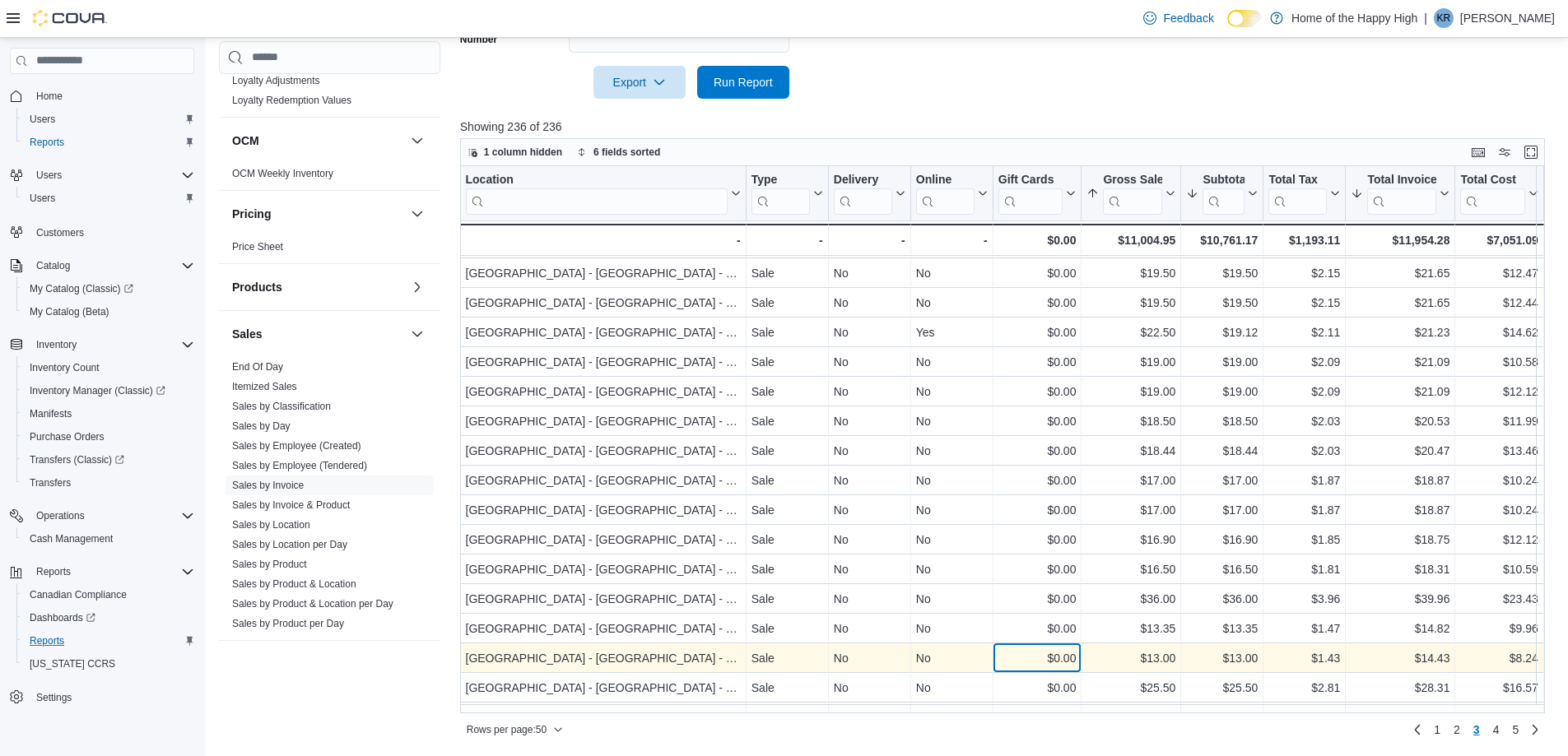
click at [1070, 653] on div "$0.00" at bounding box center [1037, 659] width 78 height 20
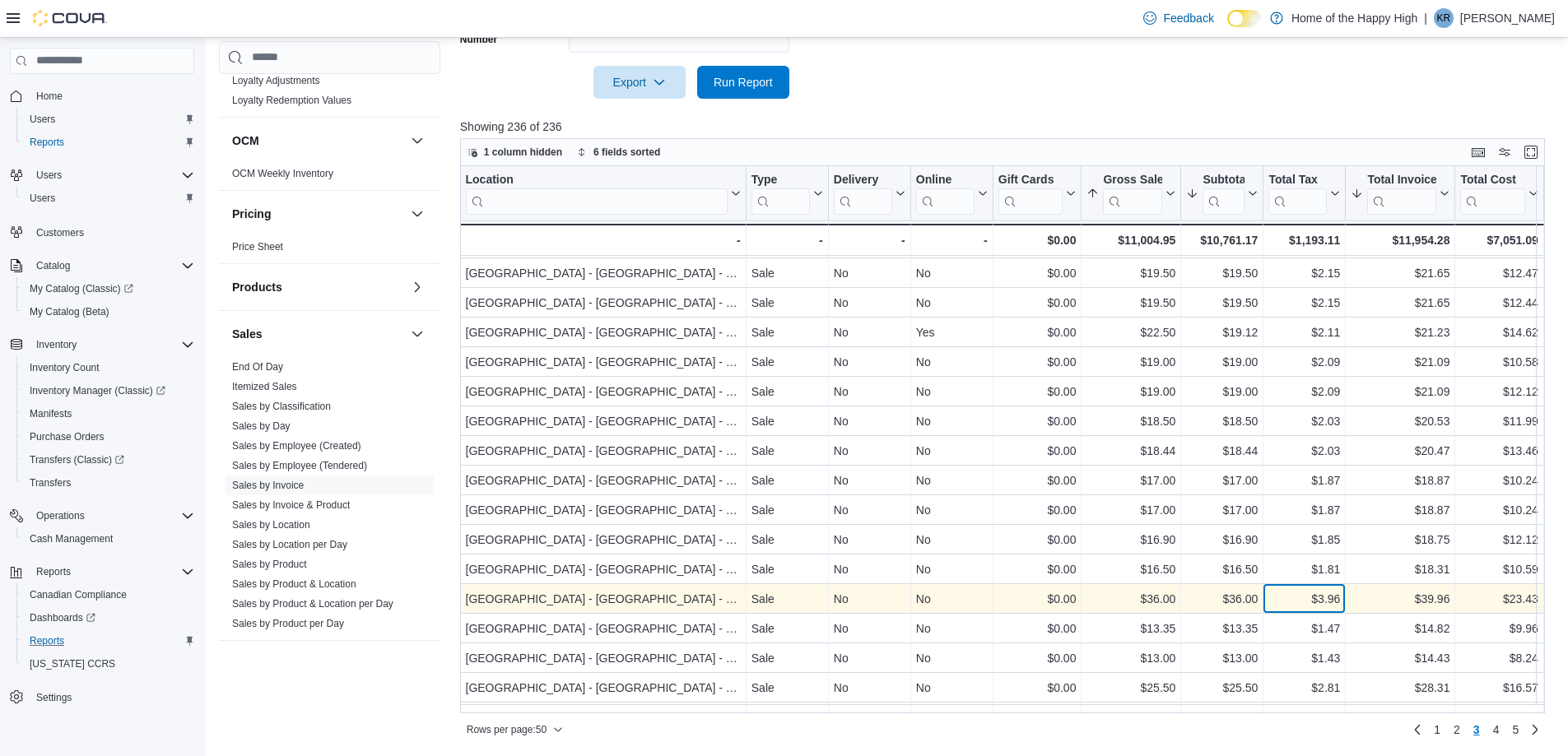
click at [1288, 594] on div "$3.96" at bounding box center [1304, 599] width 71 height 20
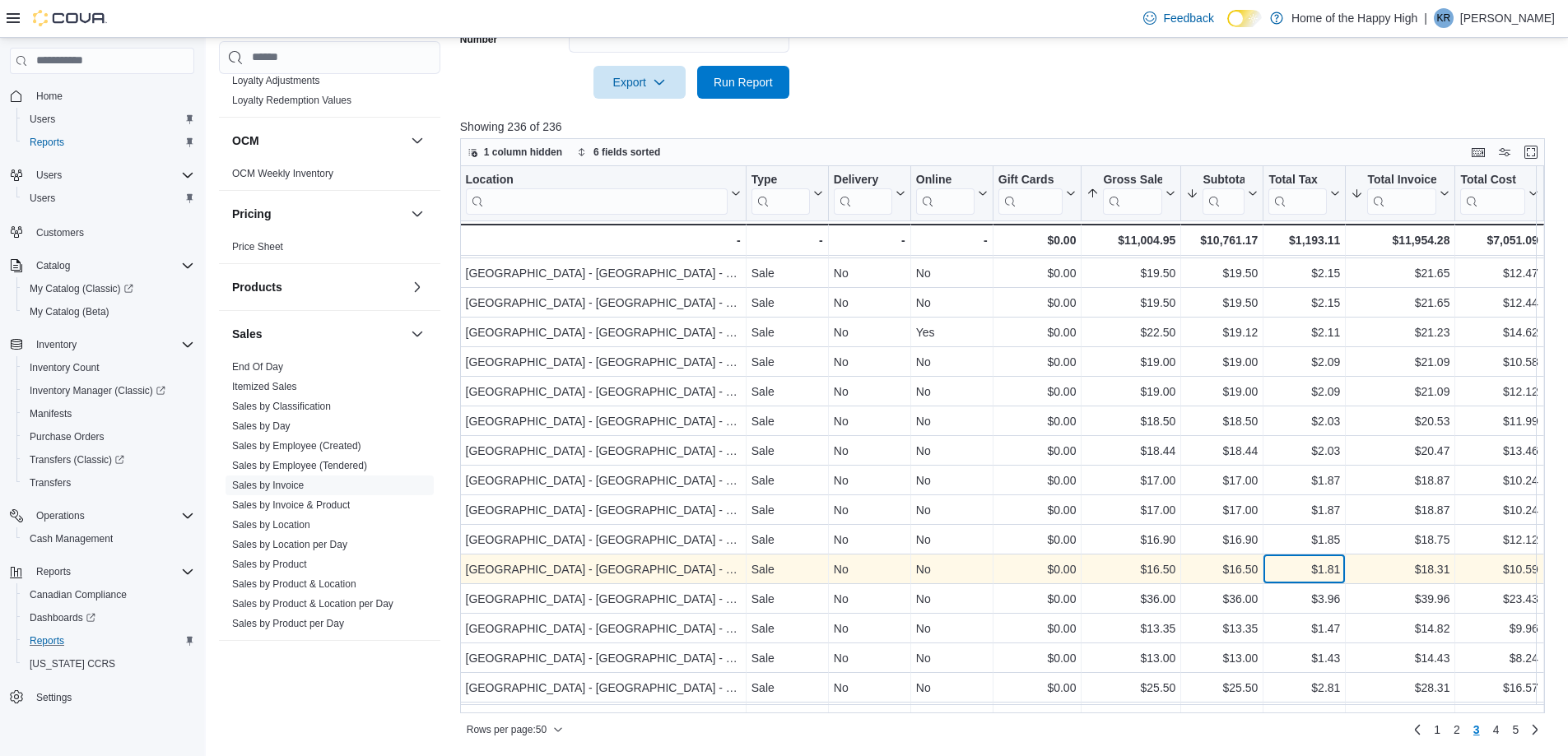
click at [1295, 560] on div "$1.81" at bounding box center [1304, 570] width 71 height 20
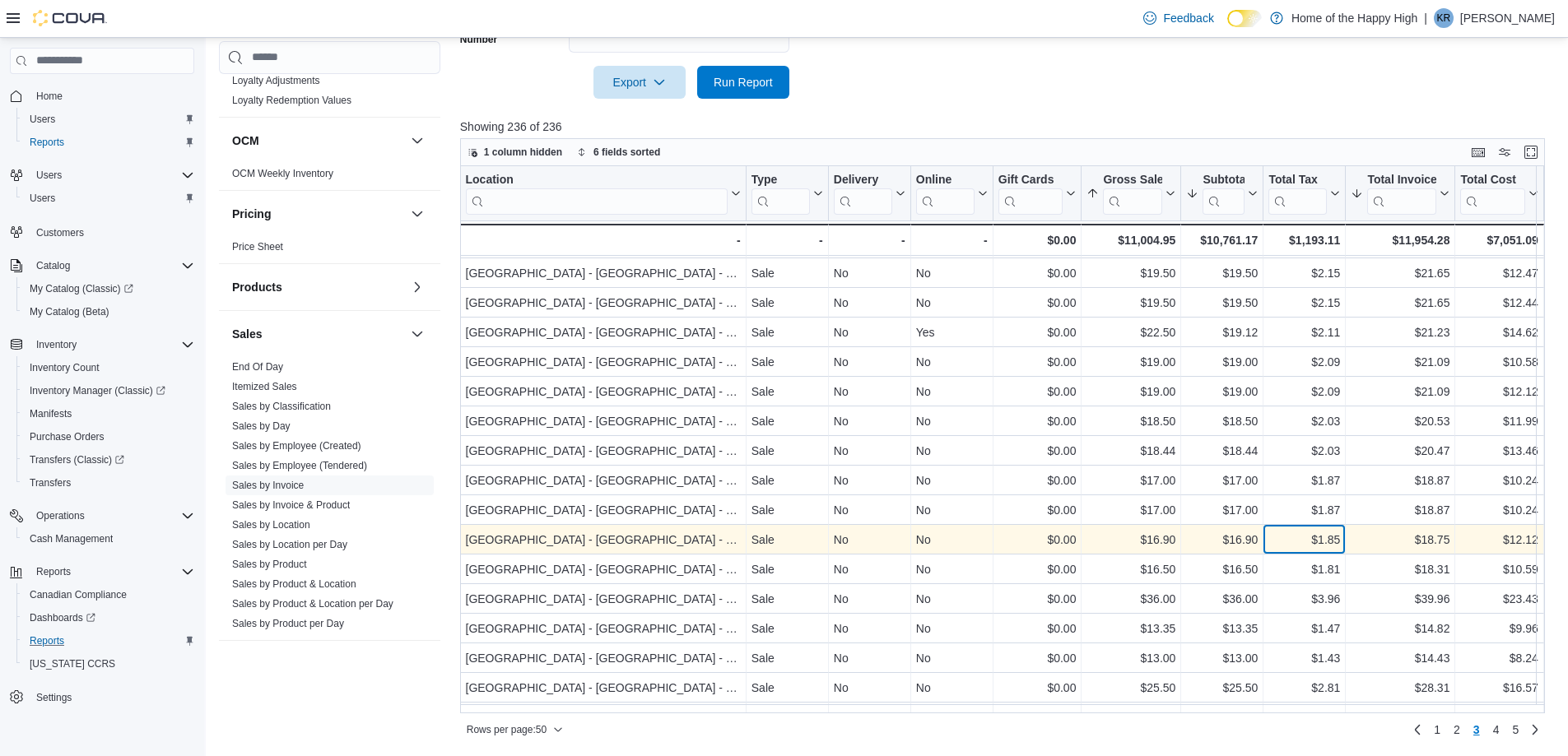
click at [1300, 528] on div "$1.85 - Total Tax, column 12, row 134" at bounding box center [1304, 540] width 82 height 29
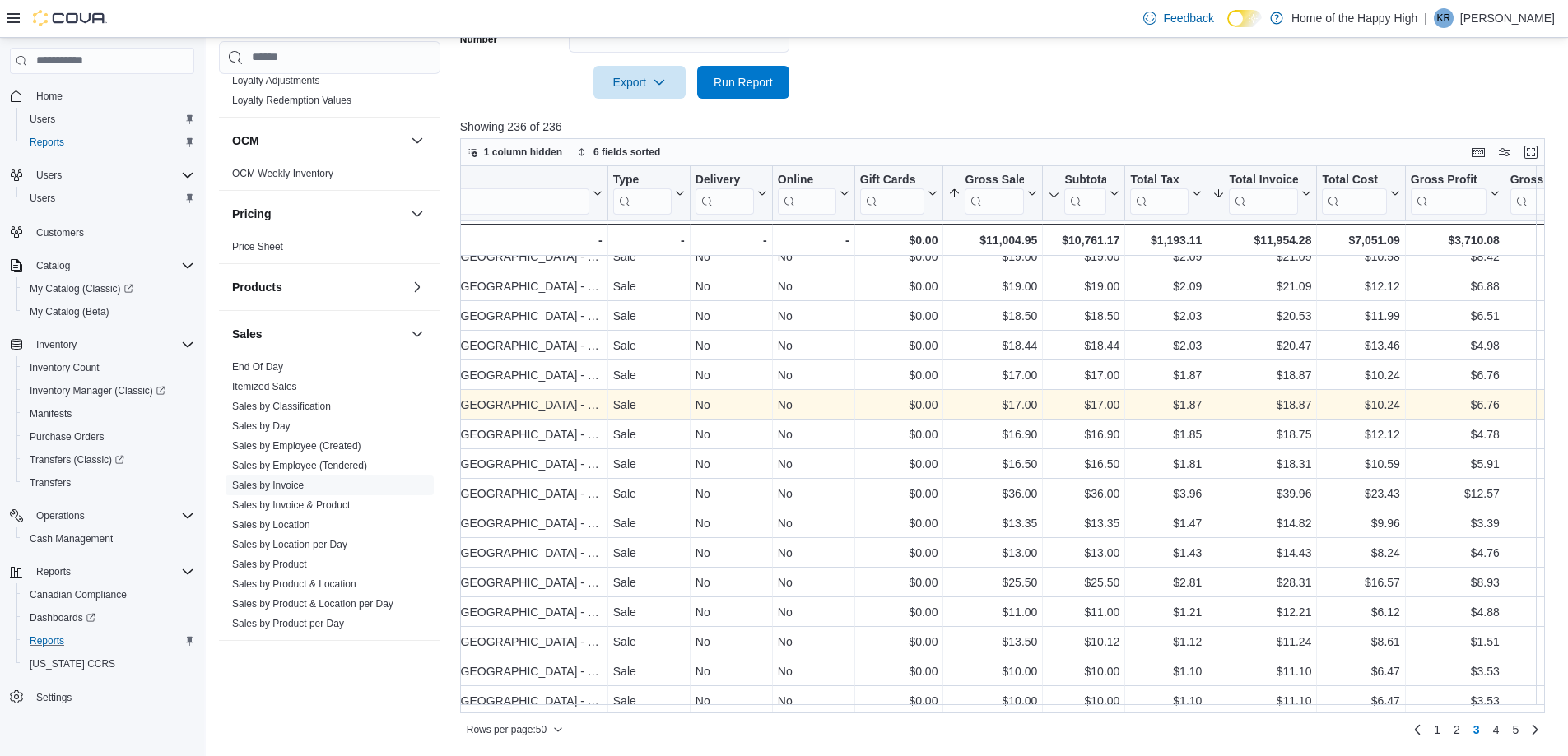
scroll to position [818, 645]
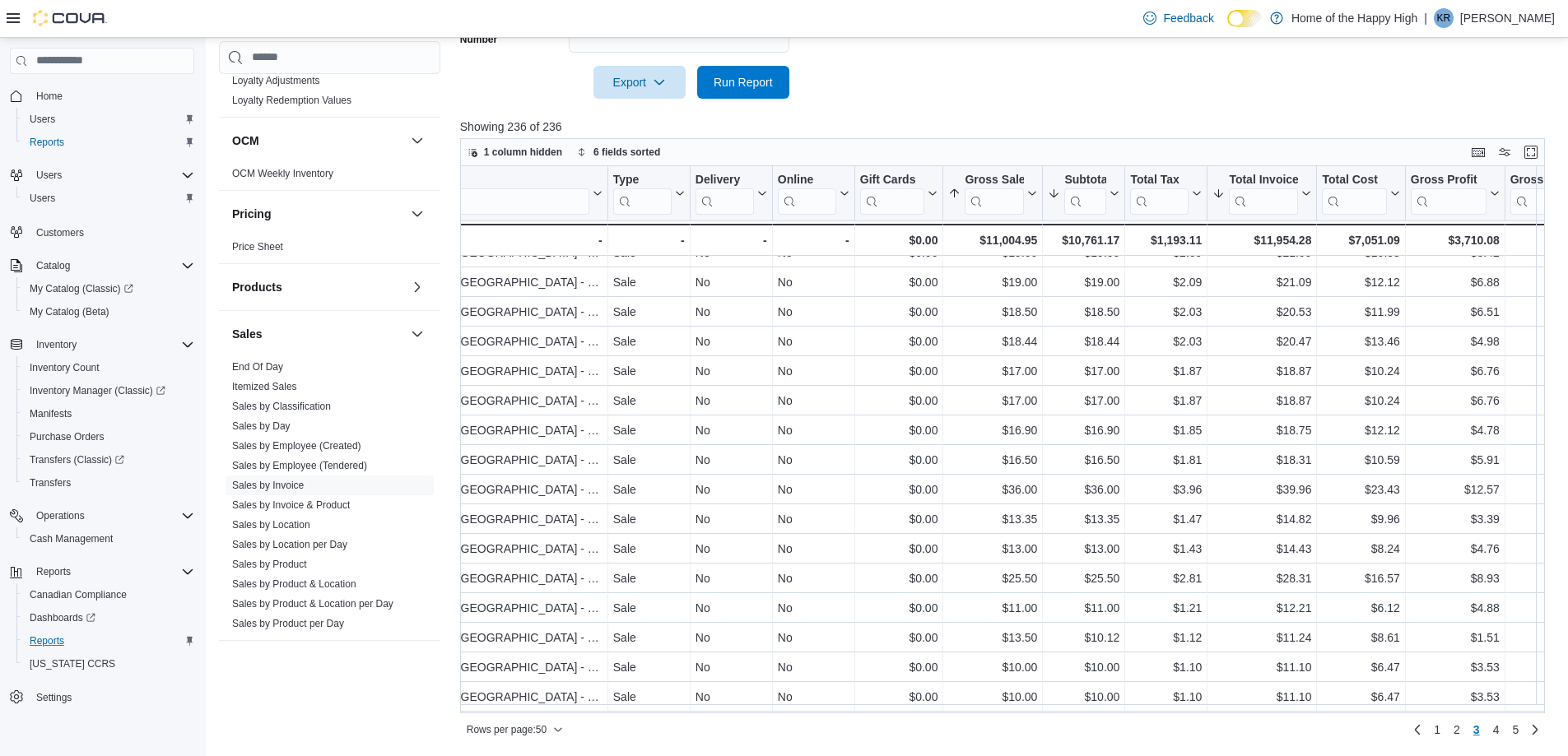
click at [47, 19] on img at bounding box center [70, 18] width 74 height 16
click at [20, 22] on div at bounding box center [57, 18] width 101 height 16
click at [0, 16] on div "Feedback Dark Mode Home of the Happy High | KR Kyle Riglin" at bounding box center [784, 18] width 1568 height 38
click at [13, 18] on icon at bounding box center [13, 17] width 13 height 10
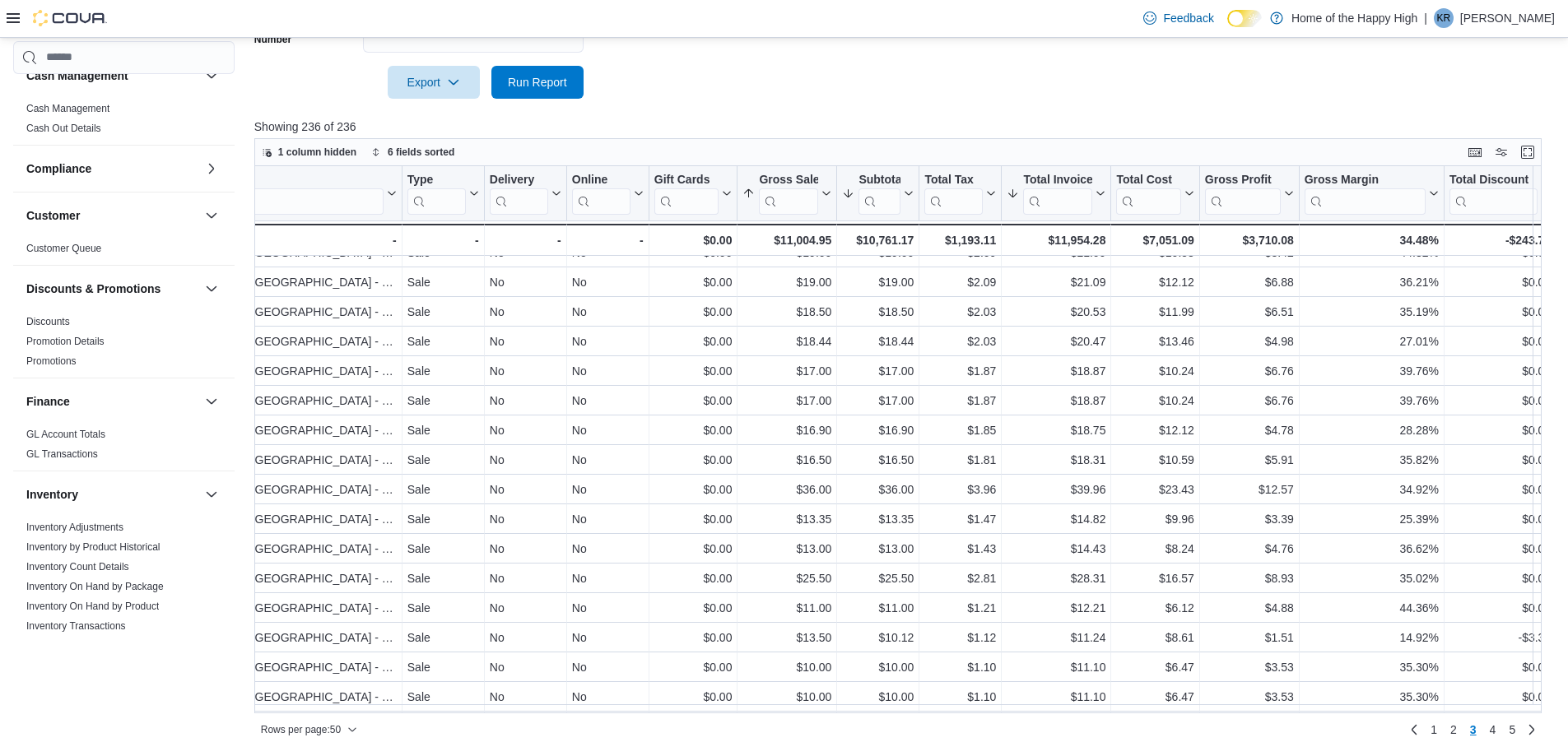
scroll to position [0, 0]
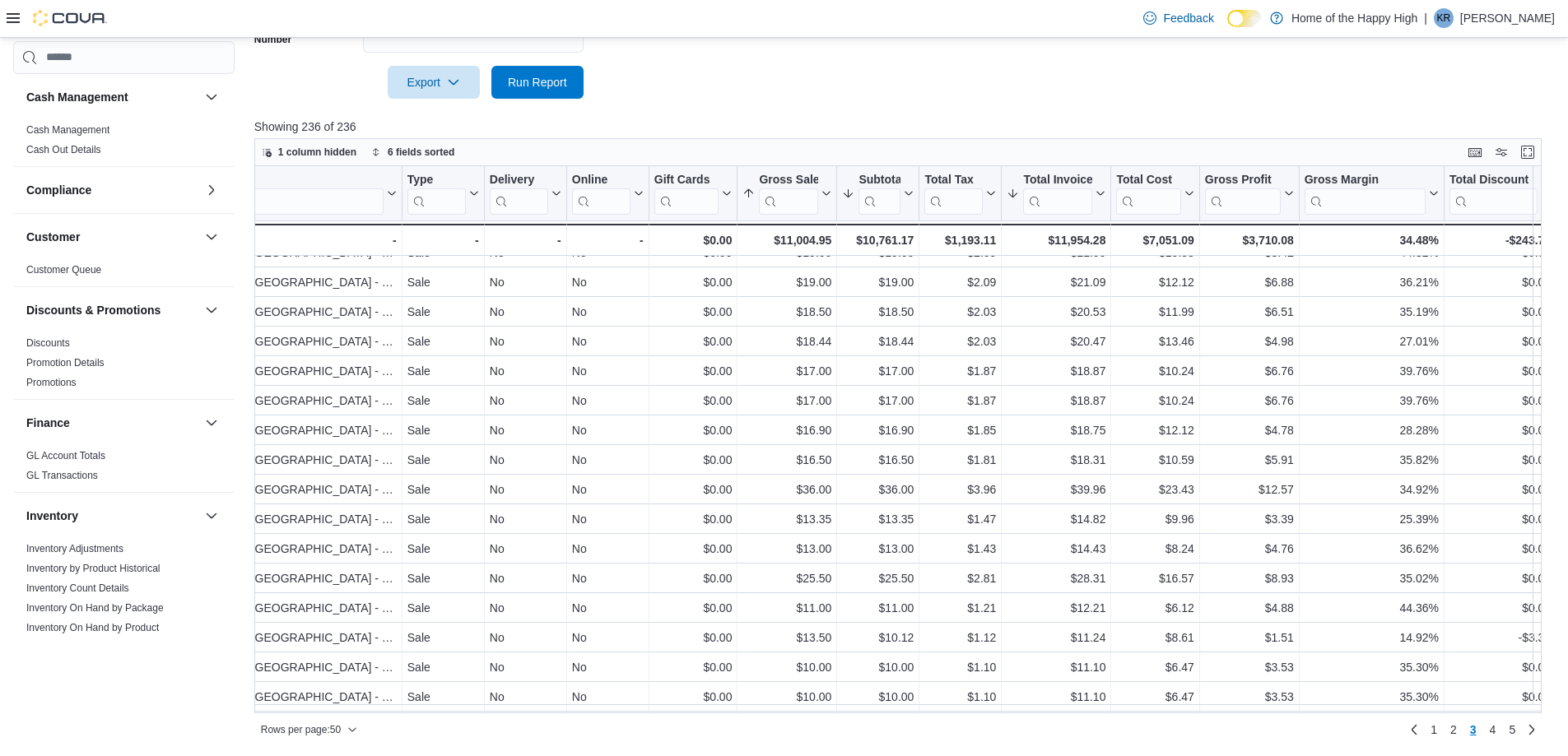
click at [1530, 23] on p "Kyle Riglin" at bounding box center [1507, 18] width 94 height 20
click at [1467, 157] on span "Sign Out" at bounding box center [1448, 160] width 45 height 16
